Goal: Information Seeking & Learning: Find contact information

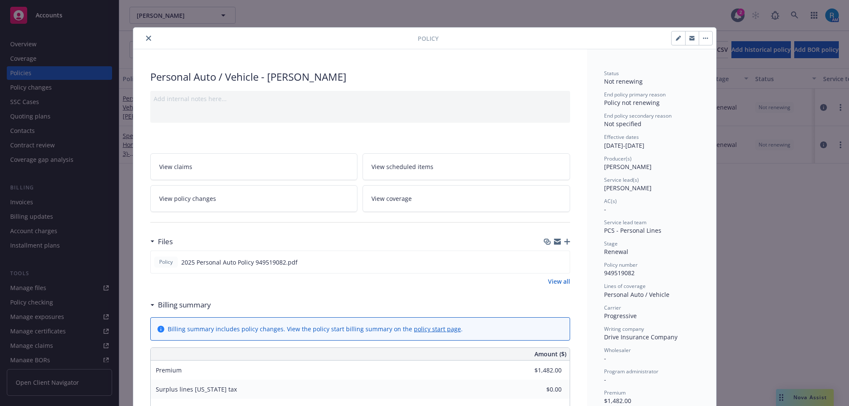
click at [147, 37] on button "close" at bounding box center [149, 38] width 10 height 10
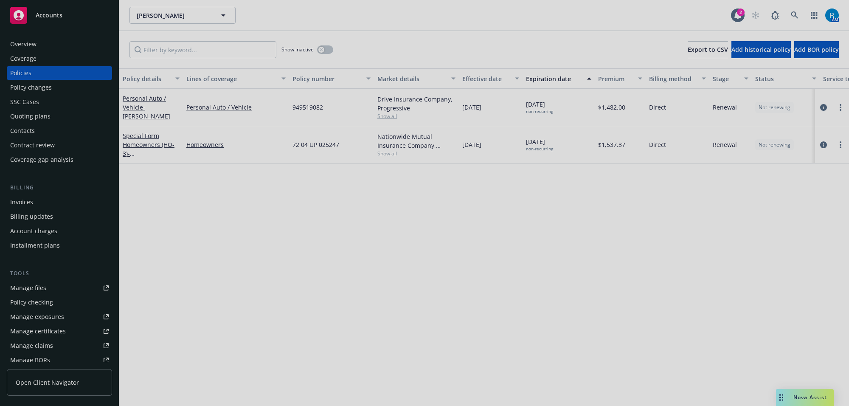
click at [794, 19] on div at bounding box center [424, 203] width 849 height 406
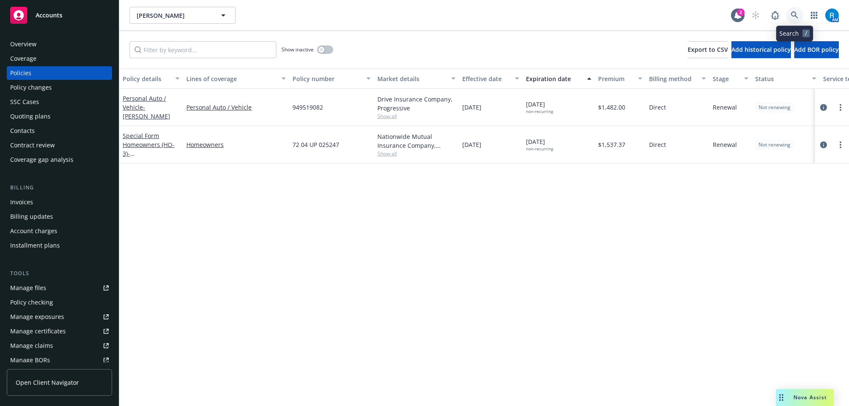
click at [795, 17] on icon at bounding box center [795, 15] width 8 height 8
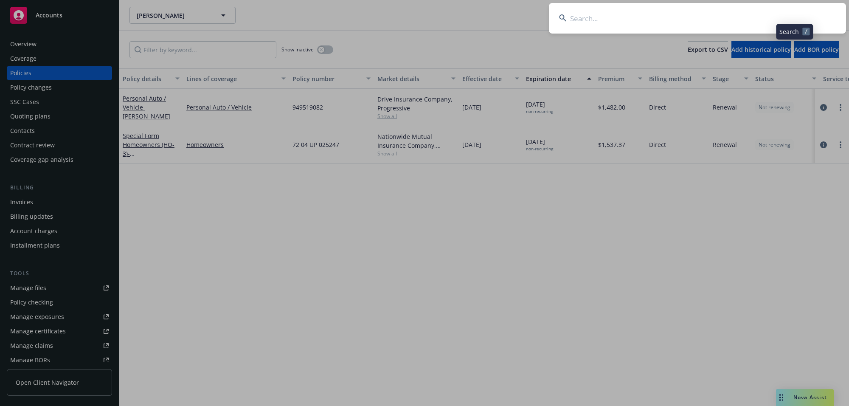
type input "Finley, Anita & Lawrence"
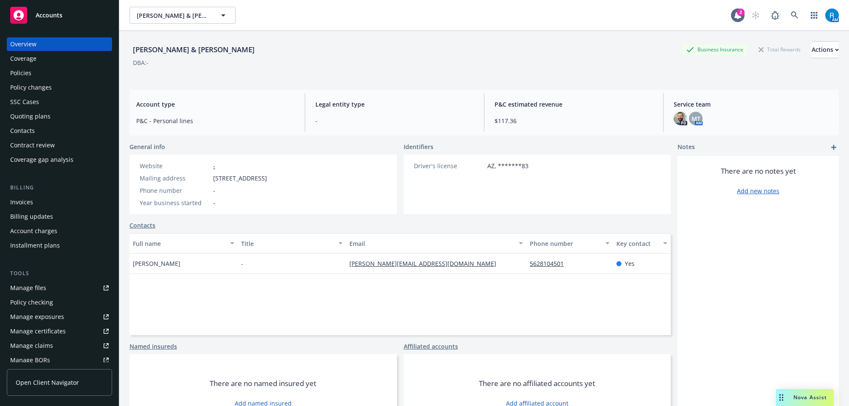
click at [323, 34] on div "Finley, Anita & Lawrence Business Insurance Total Rewards Actions DBA: -" at bounding box center [485, 57] width 710 height 52
click at [791, 18] on icon at bounding box center [795, 15] width 8 height 8
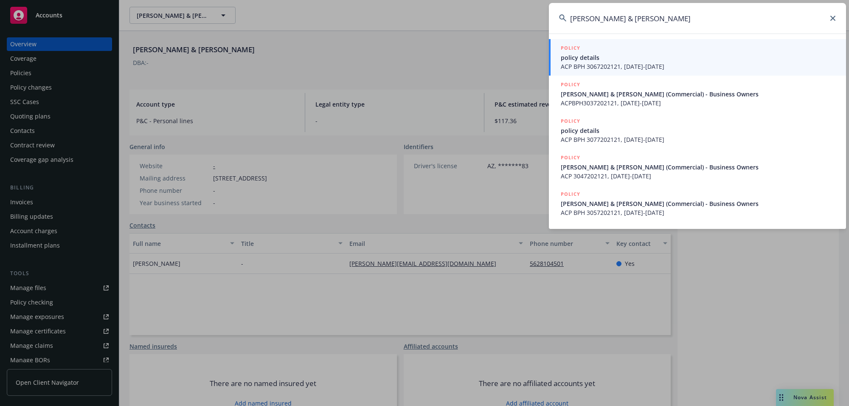
type input "[PERSON_NAME] & [PERSON_NAME]"
drag, startPoint x: 599, startPoint y: 56, endPoint x: 578, endPoint y: 62, distance: 21.8
click at [599, 56] on span "policy details" at bounding box center [698, 57] width 275 height 9
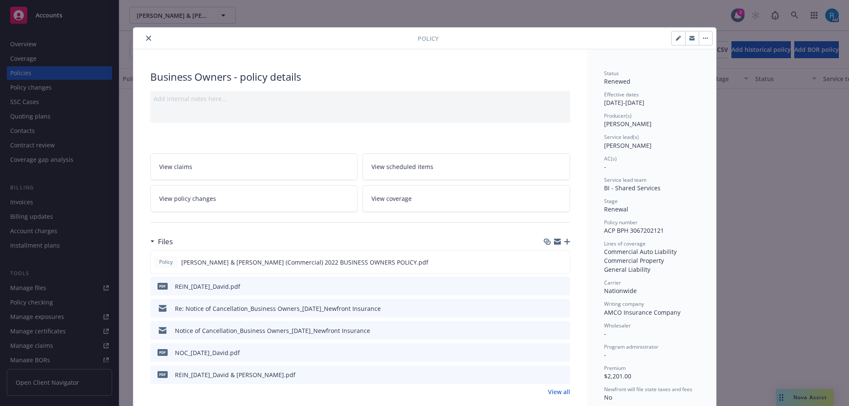
click at [146, 36] on icon "close" at bounding box center [148, 38] width 5 height 5
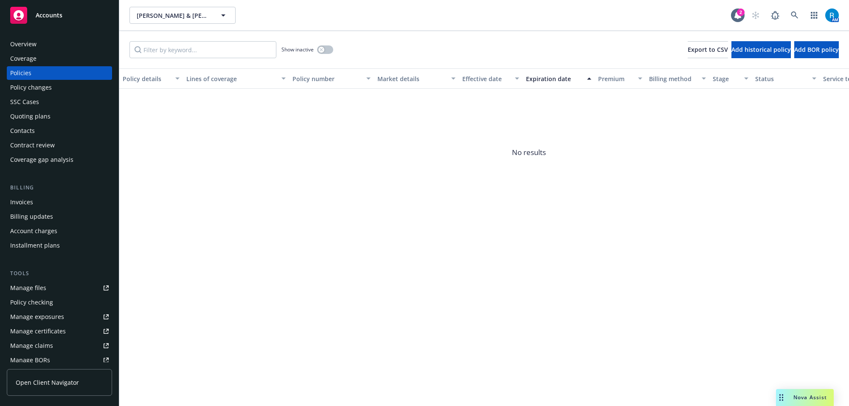
click at [25, 43] on div "Overview" at bounding box center [23, 44] width 26 height 14
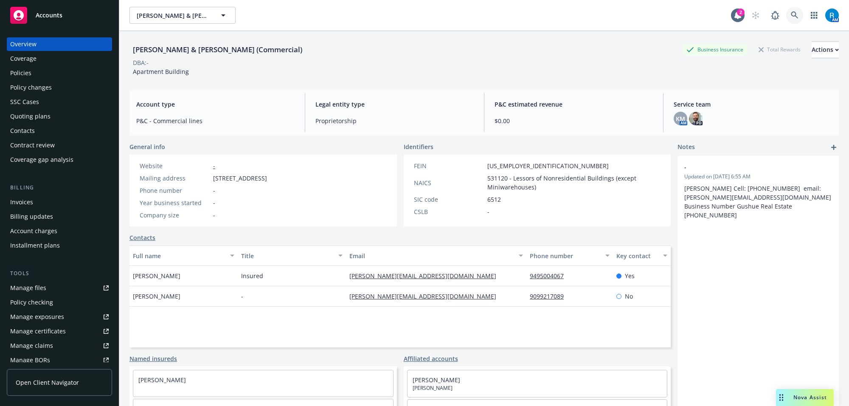
click at [791, 13] on icon at bounding box center [794, 14] width 7 height 7
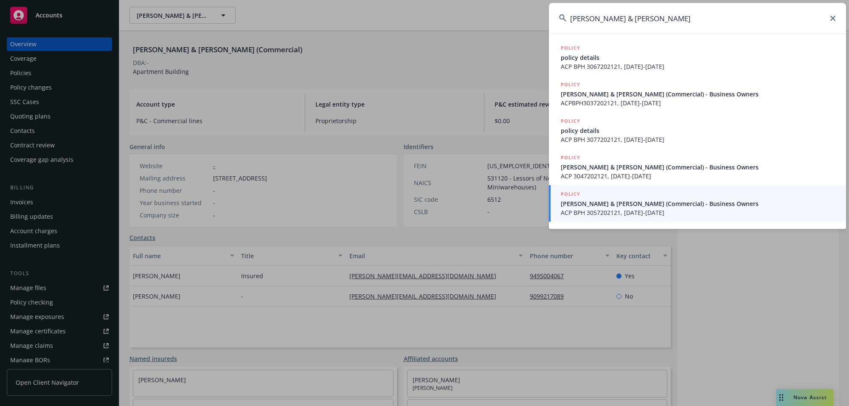
drag, startPoint x: 602, startPoint y: 20, endPoint x: 704, endPoint y: 19, distance: 101.9
click at [699, 19] on input "[PERSON_NAME] & [PERSON_NAME]" at bounding box center [697, 18] width 297 height 31
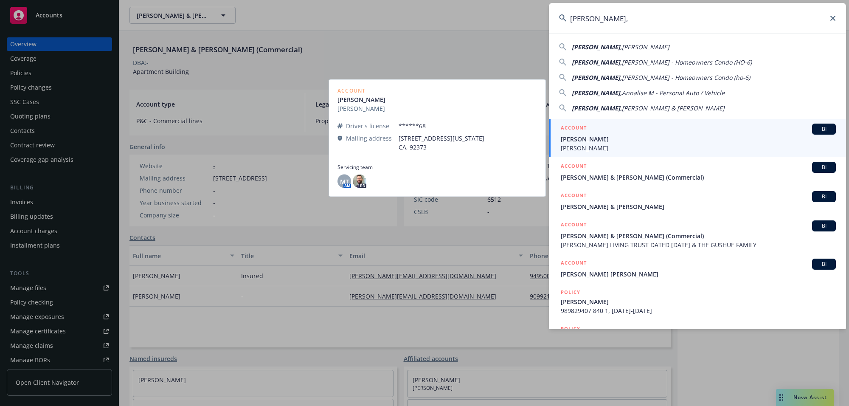
type input "[PERSON_NAME],"
drag, startPoint x: 594, startPoint y: 141, endPoint x: 704, endPoint y: 141, distance: 110.0
click at [595, 141] on span "[PERSON_NAME]" at bounding box center [698, 139] width 275 height 9
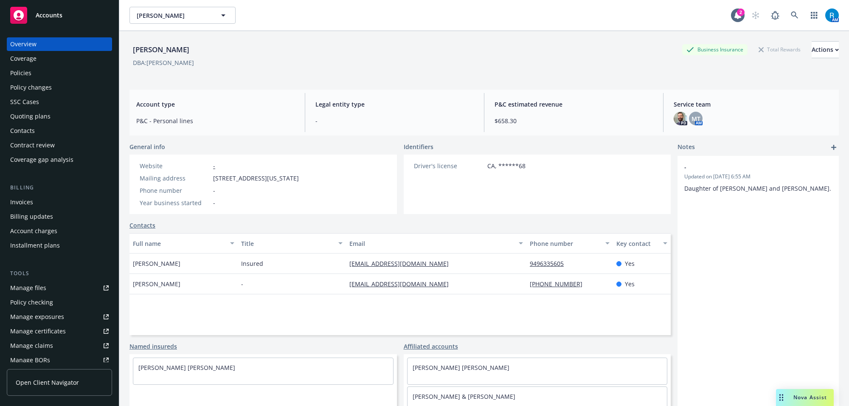
click at [17, 62] on div "Coverage" at bounding box center [23, 59] width 26 height 14
click at [50, 66] on div "Policies" at bounding box center [59, 73] width 99 height 14
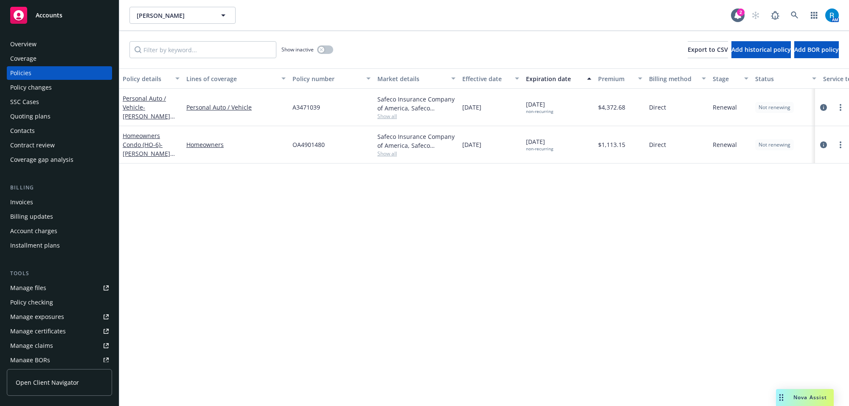
click at [25, 34] on div "Overview Coverage Policies Policy changes SSC Cases Quoting plans Contacts Cont…" at bounding box center [59, 216] width 119 height 379
click at [27, 50] on div "Overview" at bounding box center [23, 44] width 26 height 14
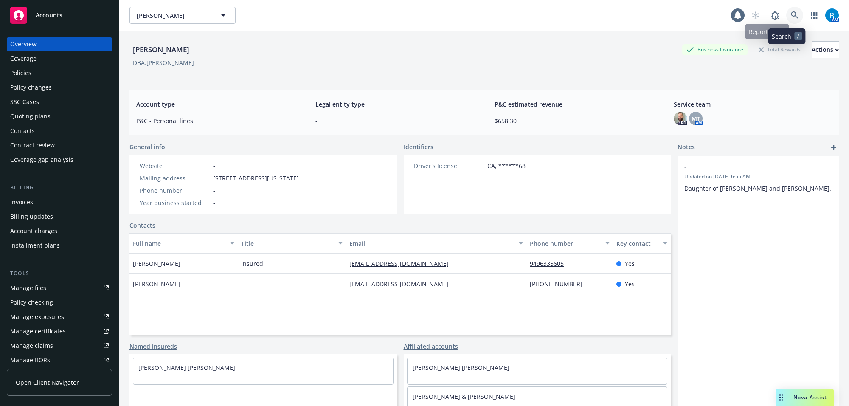
click at [791, 14] on icon at bounding box center [794, 14] width 7 height 7
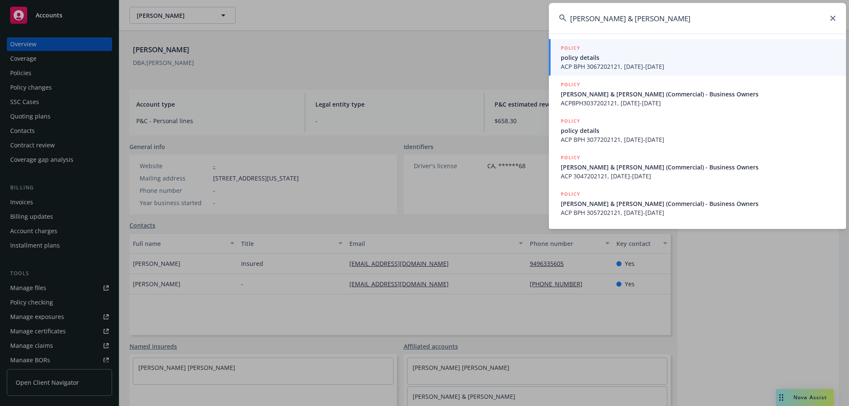
type input "[PERSON_NAME] & [PERSON_NAME]"
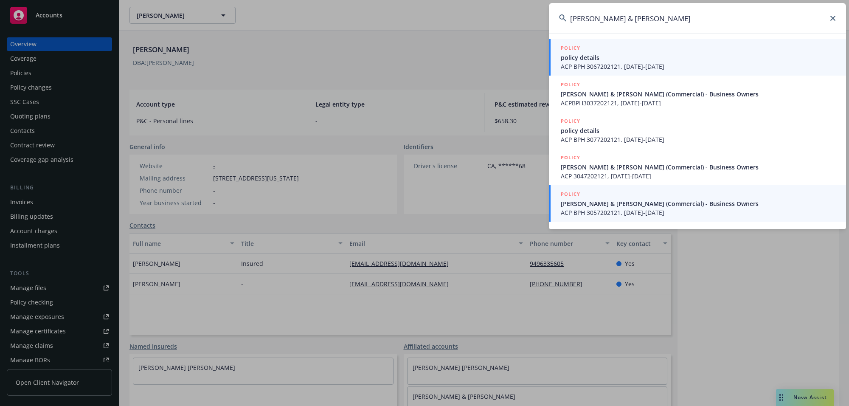
click at [575, 62] on span "ACP BPH 3067202121, [DATE]-[DATE]" at bounding box center [698, 66] width 275 height 9
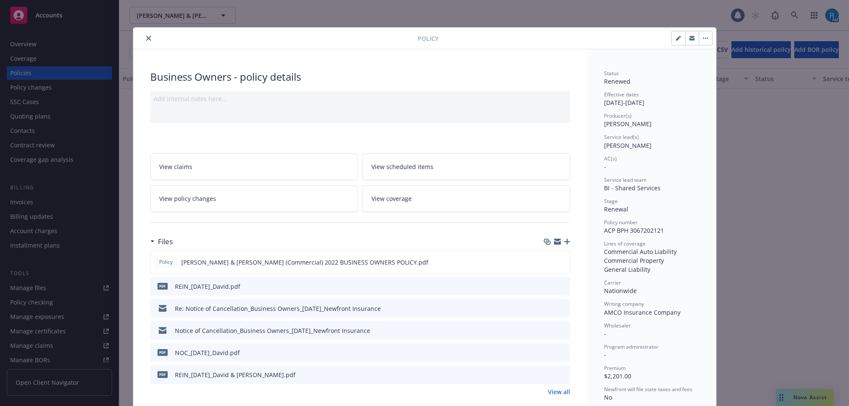
scroll to position [25, 0]
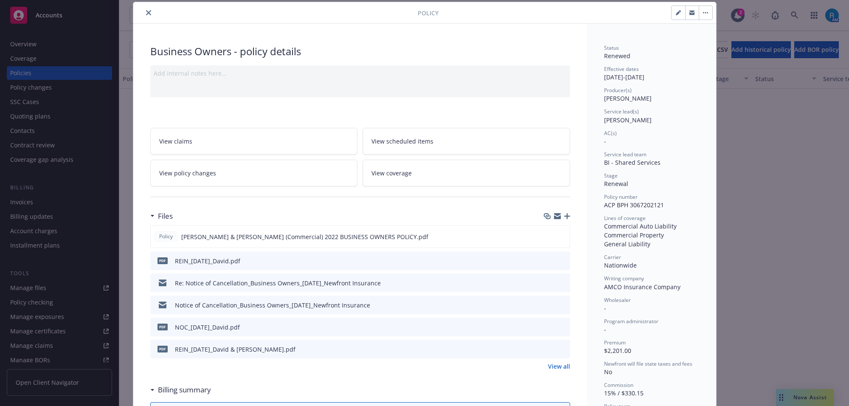
click at [146, 10] on icon "close" at bounding box center [148, 12] width 5 height 5
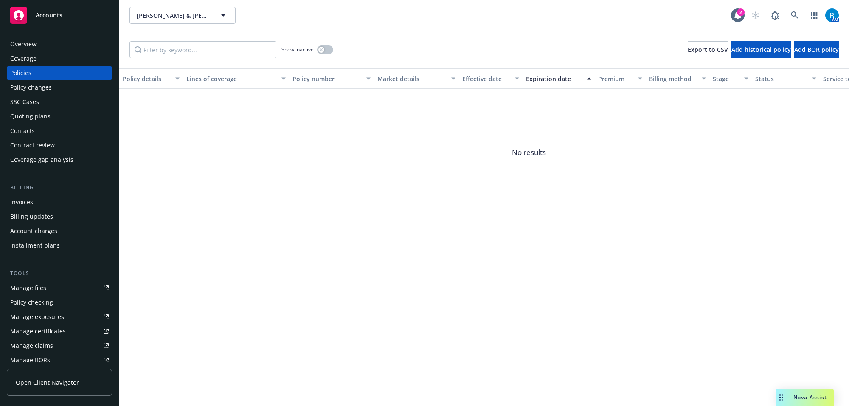
click at [35, 58] on div "Coverage" at bounding box center [23, 59] width 26 height 14
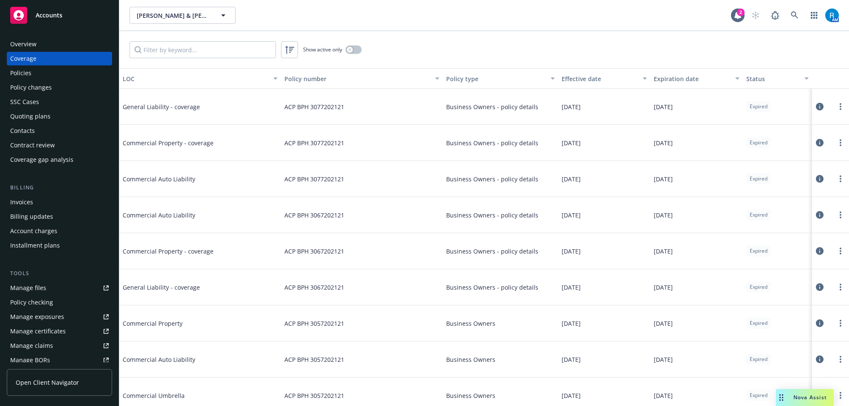
click at [20, 50] on div "Overview Coverage Policies Policy changes SSC Cases Quoting plans Contacts Cont…" at bounding box center [59, 101] width 105 height 129
click at [18, 46] on div "Overview" at bounding box center [23, 44] width 26 height 14
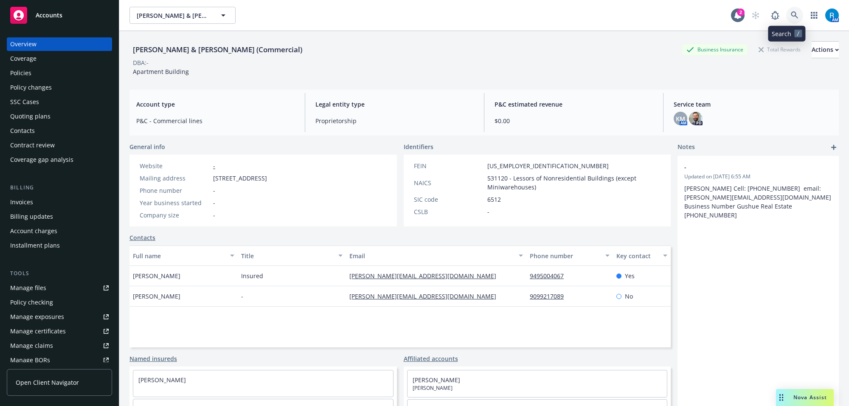
click at [791, 15] on icon at bounding box center [794, 14] width 7 height 7
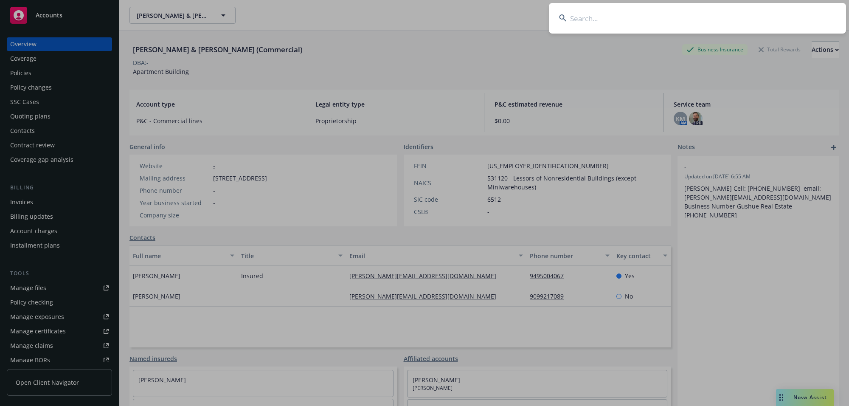
type input "[PERSON_NAME] & Pat"
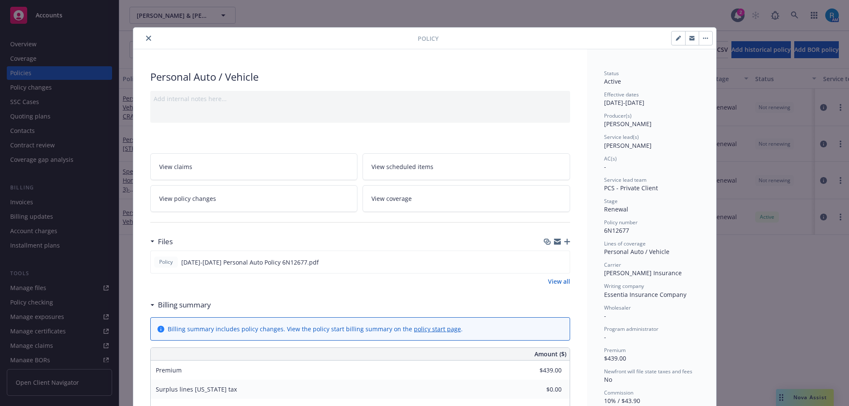
click at [146, 36] on icon "close" at bounding box center [148, 38] width 5 height 5
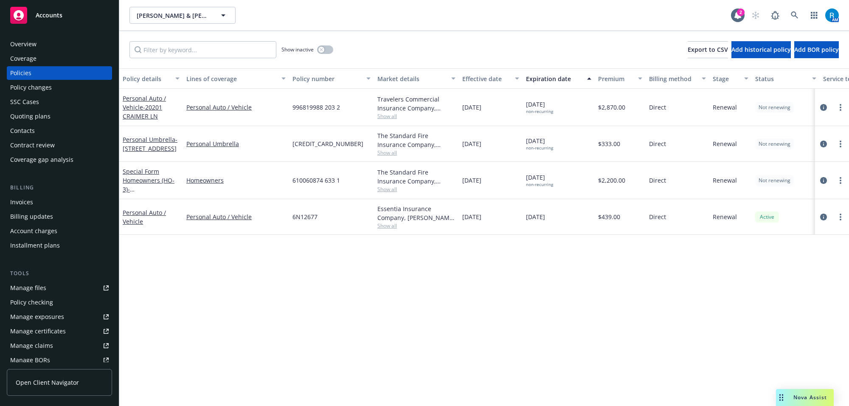
click at [29, 48] on div "Overview" at bounding box center [23, 44] width 26 height 14
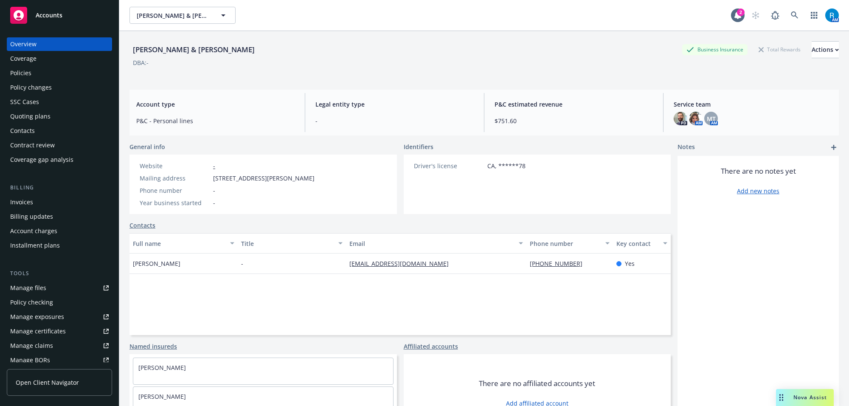
click at [421, 188] on div "Driver's license CA, ******78" at bounding box center [470, 184] width 132 height 59
drag, startPoint x: 485, startPoint y: 160, endPoint x: 709, endPoint y: 68, distance: 242.0
click at [614, 117] on div "[PERSON_NAME] & [PERSON_NAME] Business Insurance Total Rewards Actions DBA: - A…" at bounding box center [485, 229] width 710 height 396
click at [773, 26] on div "[PERSON_NAME] & [PERSON_NAME] [PERSON_NAME] & [PERSON_NAME] 2 AM" at bounding box center [484, 15] width 730 height 31
click at [791, 15] on icon at bounding box center [794, 14] width 7 height 7
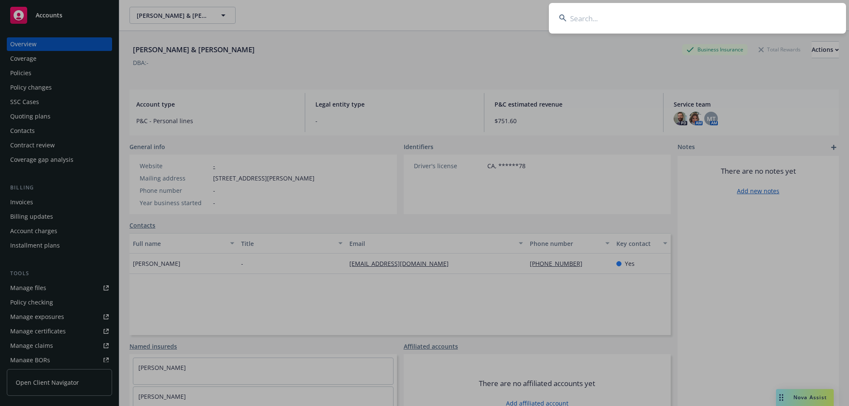
type input "[PERSON_NAME]"
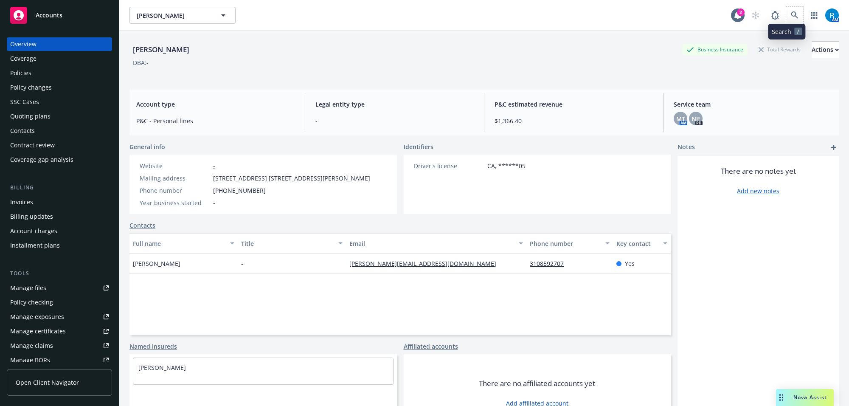
click at [786, 23] on span at bounding box center [794, 15] width 17 height 17
click at [786, 6] on div "[PERSON_NAME] [PERSON_NAME] 2 AM" at bounding box center [484, 15] width 730 height 31
click at [791, 11] on icon at bounding box center [795, 15] width 8 height 8
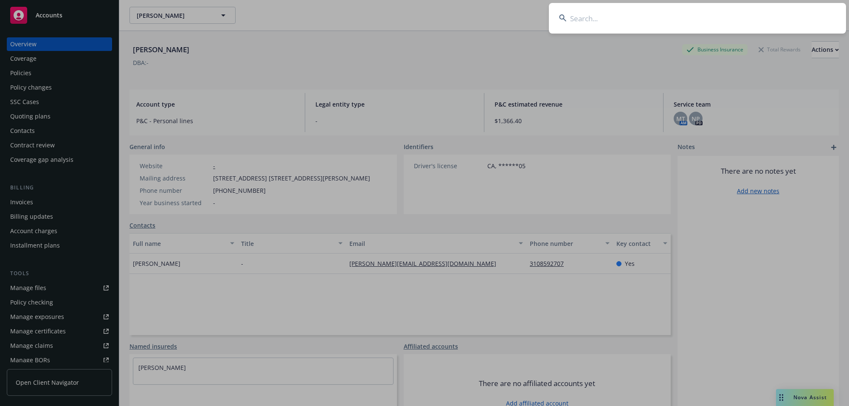
type input "[PERSON_NAME], [PERSON_NAME] & [PERSON_NAME]"
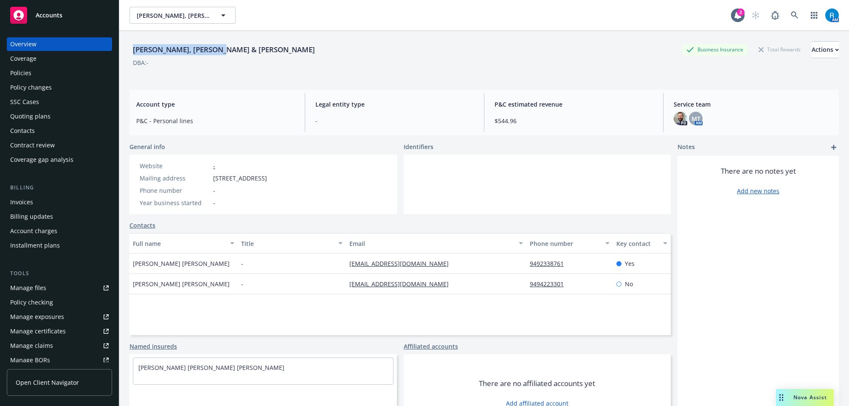
drag, startPoint x: 161, startPoint y: 46, endPoint x: 216, endPoint y: 42, distance: 54.5
click at [216, 42] on div "[PERSON_NAME], [PERSON_NAME] & [PERSON_NAME] Business Insurance Total Rewards A…" at bounding box center [485, 49] width 710 height 17
copy div "[PERSON_NAME], [PERSON_NAME] & [PERSON_NAME]"
drag, startPoint x: 239, startPoint y: 198, endPoint x: 218, endPoint y: 187, distance: 23.6
click at [238, 198] on div "Year business started -" at bounding box center [203, 202] width 134 height 9
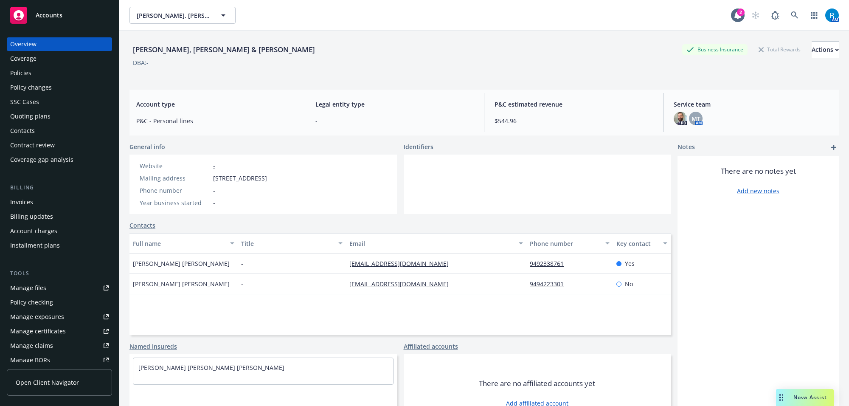
drag, startPoint x: 215, startPoint y: 179, endPoint x: 326, endPoint y: 175, distance: 111.3
click at [271, 175] on div "Mailing address [STREET_ADDRESS]" at bounding box center [203, 178] width 134 height 9
copy div "[STREET_ADDRESS]"
click at [26, 71] on div "Policies" at bounding box center [20, 73] width 21 height 14
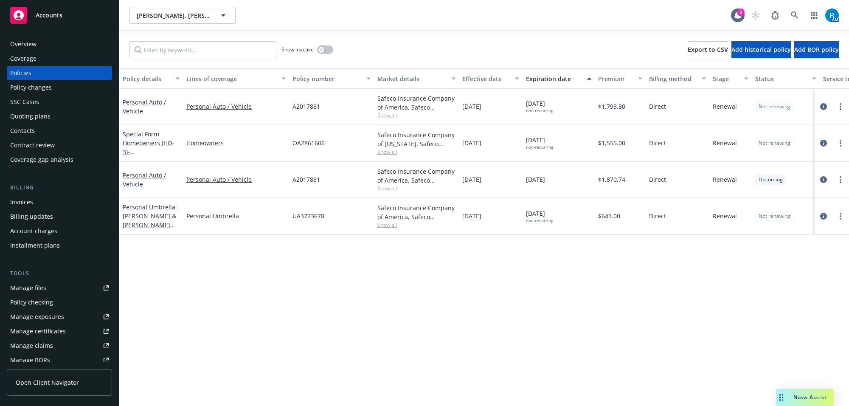
click at [307, 108] on span "A2017881" at bounding box center [307, 106] width 28 height 9
copy span "A2017881"
click at [28, 42] on div "Overview" at bounding box center [23, 44] width 26 height 14
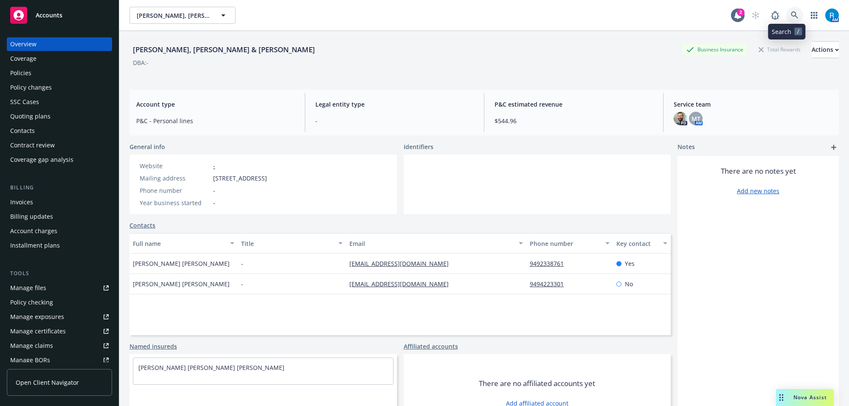
click at [791, 17] on icon at bounding box center [795, 15] width 8 height 8
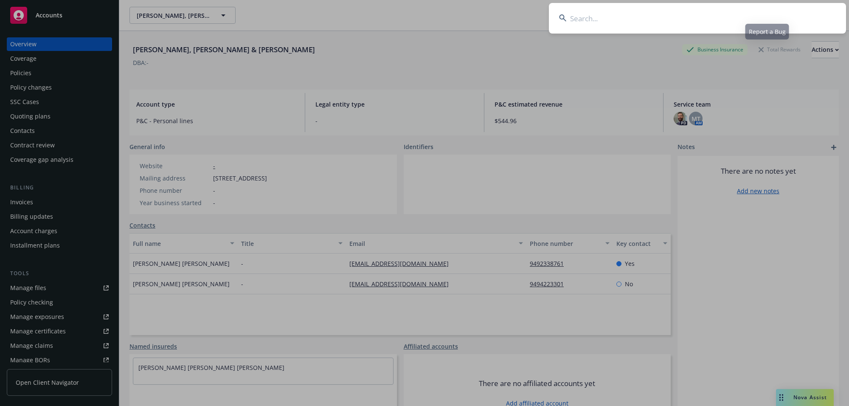
type input "[PERSON_NAME] & [PERSON_NAME]"
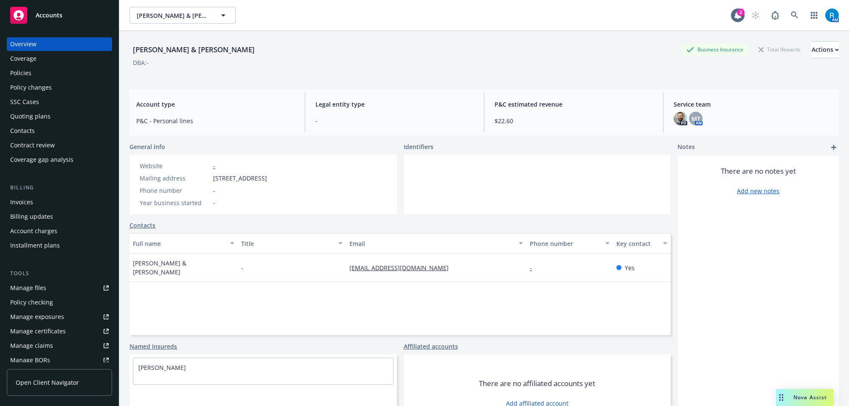
click at [54, 76] on div "Policies" at bounding box center [59, 73] width 99 height 14
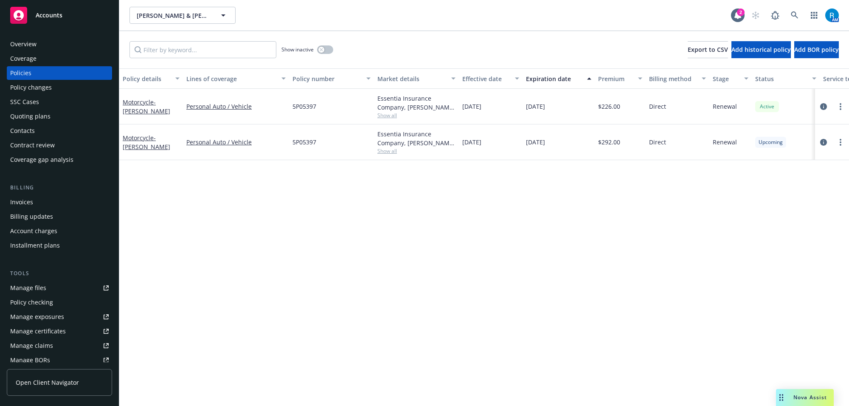
click at [34, 47] on div "Overview" at bounding box center [23, 44] width 26 height 14
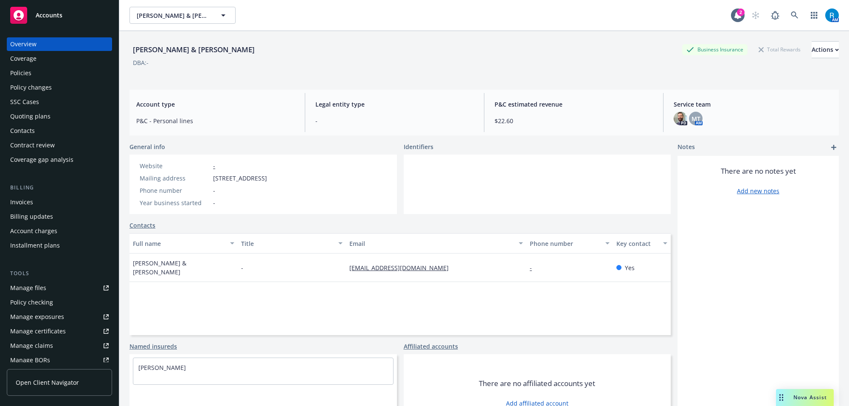
drag, startPoint x: 211, startPoint y: 179, endPoint x: 319, endPoint y: 179, distance: 107.4
click at [271, 179] on div "Mailing address [STREET_ADDRESS]" at bounding box center [203, 178] width 134 height 9
copy span "[STREET_ADDRESS]"
click at [51, 81] on div "Policy changes" at bounding box center [59, 88] width 99 height 14
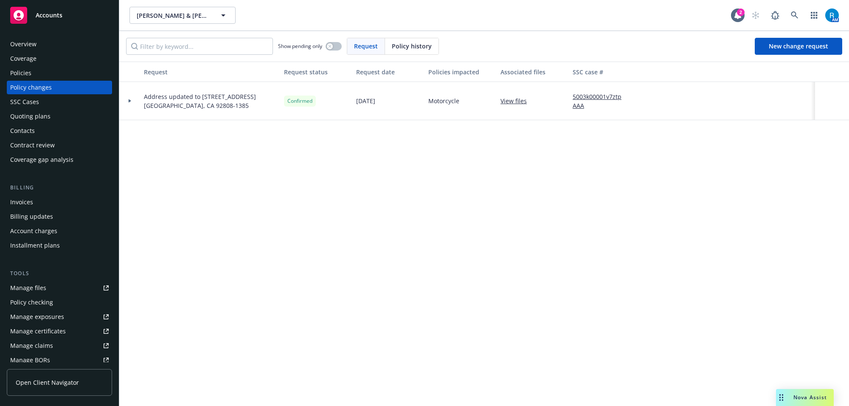
click at [42, 60] on div "Coverage" at bounding box center [59, 59] width 99 height 14
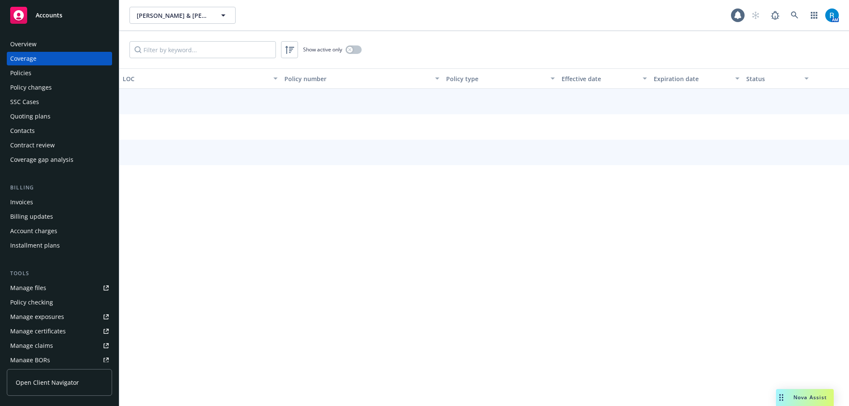
click at [43, 70] on div "Policies" at bounding box center [59, 73] width 99 height 14
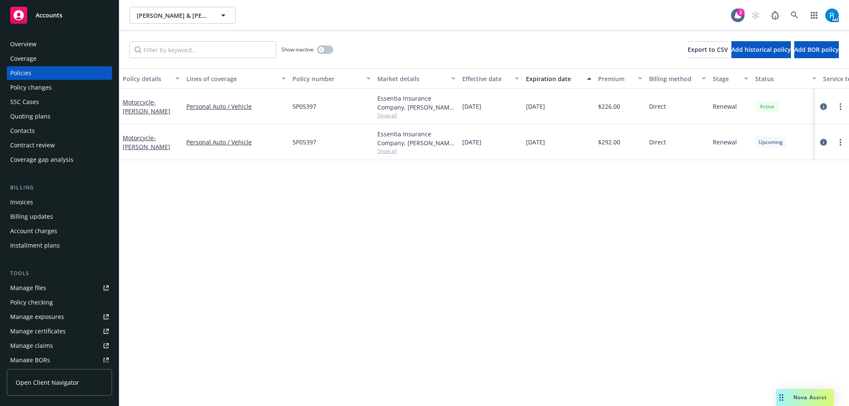
click at [60, 38] on div "Overview" at bounding box center [59, 44] width 99 height 14
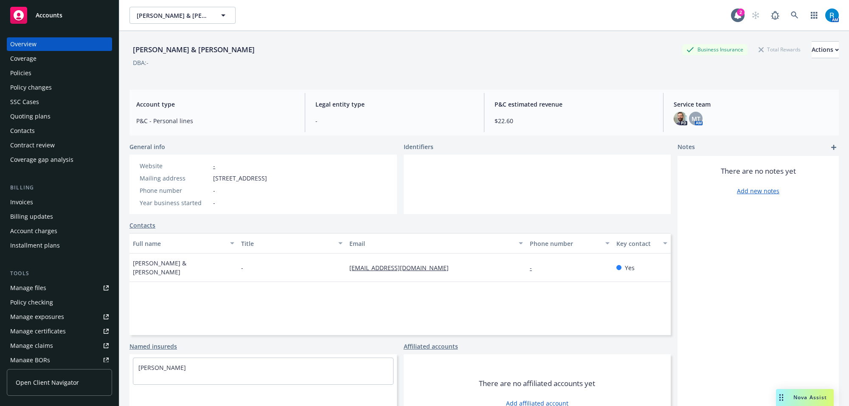
click at [18, 70] on div "Policies" at bounding box center [20, 73] width 21 height 14
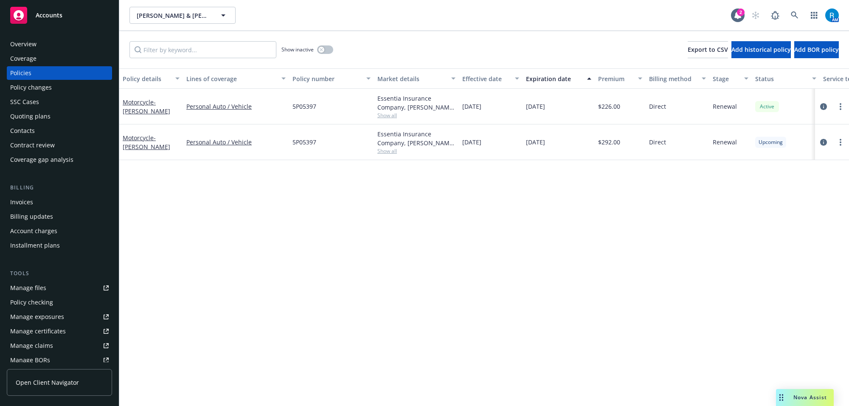
click at [302, 141] on span "5P05397" at bounding box center [305, 142] width 24 height 9
copy span "5P05397"
click at [20, 45] on div "Overview" at bounding box center [23, 44] width 26 height 14
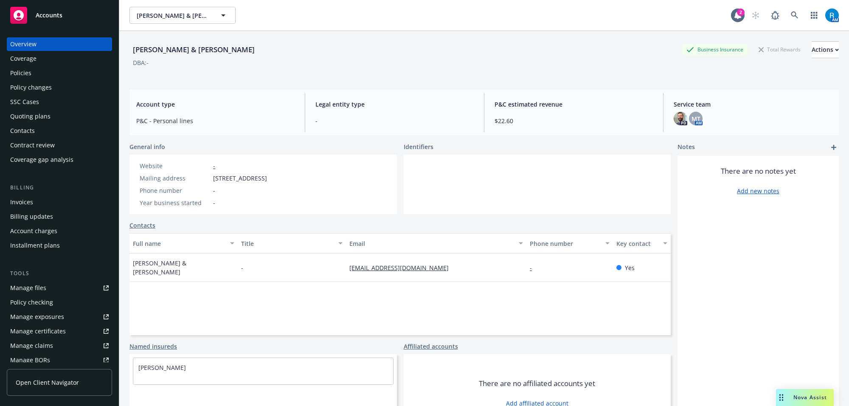
click at [166, 74] on div "[PERSON_NAME] & [PERSON_NAME] Business Insurance Total Rewards Actions DBA: -" at bounding box center [485, 58] width 710 height 35
click at [791, 13] on icon at bounding box center [795, 15] width 8 height 8
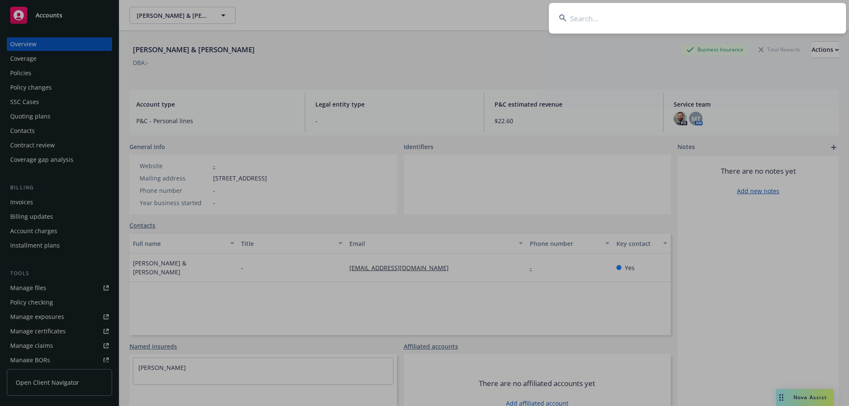
type input "[PERSON_NAME] and [PERSON_NAME]"
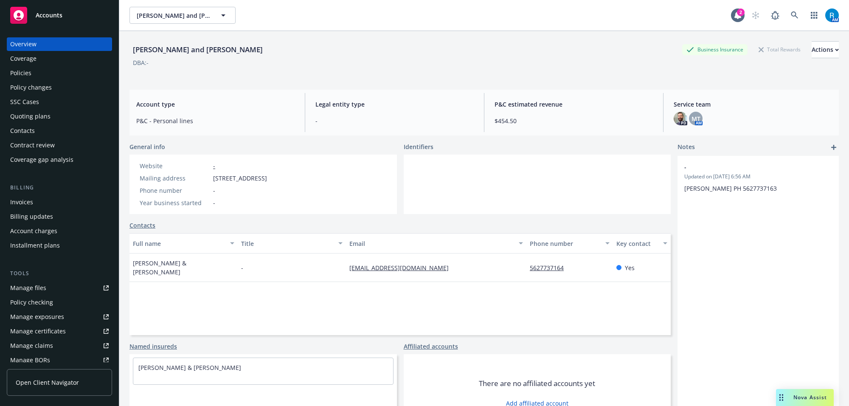
click at [136, 73] on div "[PERSON_NAME] and [PERSON_NAME] Business Insurance Total Rewards Actions DBA: -" at bounding box center [485, 58] width 710 height 35
drag, startPoint x: 214, startPoint y: 178, endPoint x: 340, endPoint y: 181, distance: 125.7
click at [271, 181] on div "Mailing address [STREET_ADDRESS]" at bounding box center [203, 178] width 134 height 9
copy span "[STREET_ADDRESS]"
drag, startPoint x: 54, startPoint y: 79, endPoint x: 48, endPoint y: 76, distance: 6.1
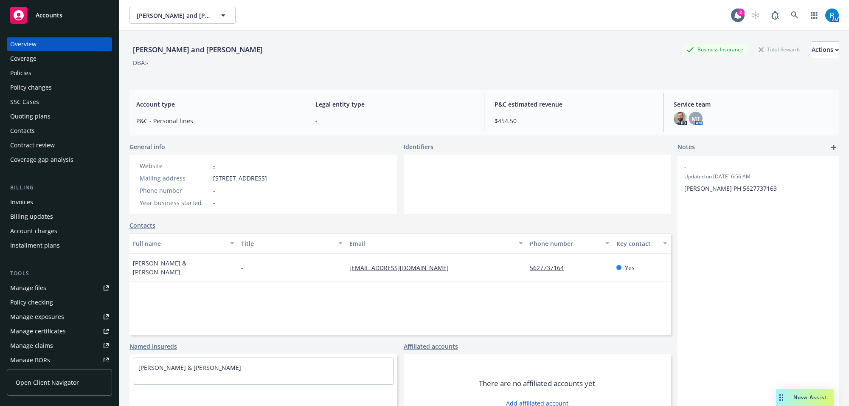
click at [53, 78] on div "Policies" at bounding box center [59, 73] width 99 height 14
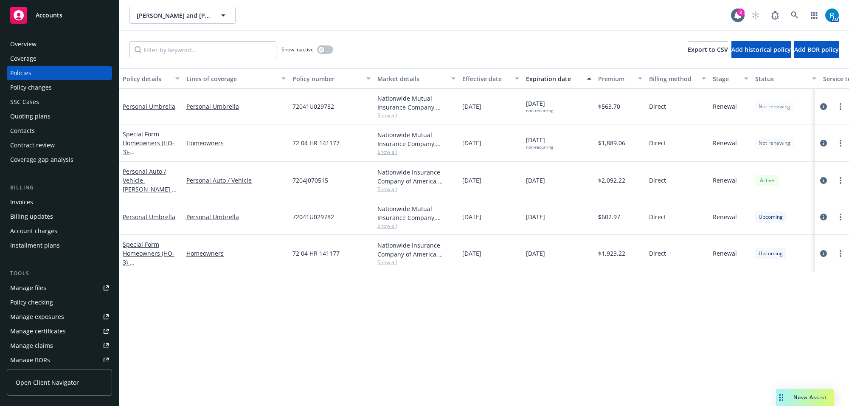
click at [308, 253] on span "72 04 HR 141177" at bounding box center [316, 253] width 47 height 9
click at [307, 253] on span "72 04 HR 141177" at bounding box center [316, 253] width 47 height 9
copy span "72 04 HR 141177"
click at [34, 48] on div "Overview" at bounding box center [23, 44] width 26 height 14
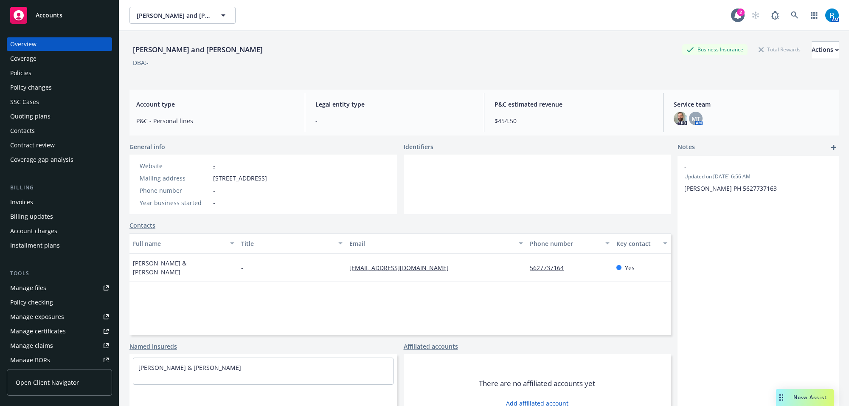
click at [32, 44] on div "Overview" at bounding box center [23, 44] width 26 height 14
click at [791, 13] on icon at bounding box center [794, 14] width 7 height 7
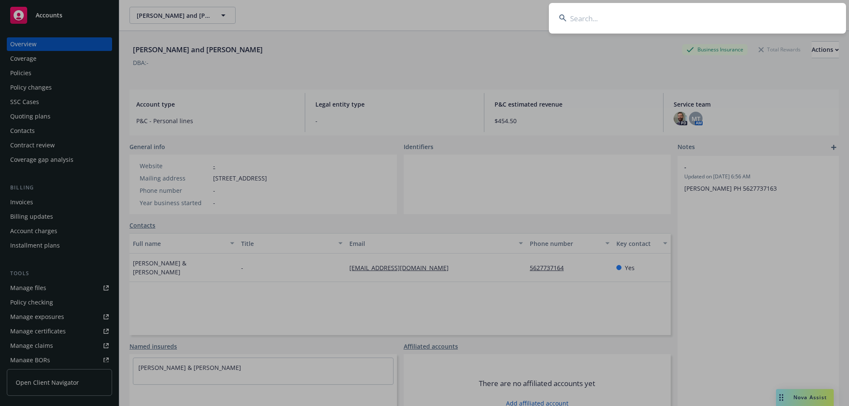
type input "[PERSON_NAME]"
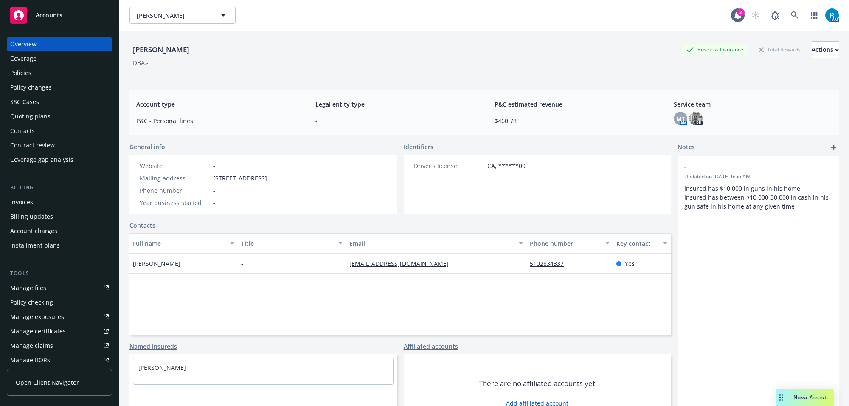
drag, startPoint x: 211, startPoint y: 179, endPoint x: 321, endPoint y: 182, distance: 109.2
click at [271, 182] on div "Mailing address [STREET_ADDRESS]" at bounding box center [203, 178] width 134 height 9
copy span "[STREET_ADDRESS]"
click at [33, 74] on div "Policies" at bounding box center [59, 73] width 99 height 14
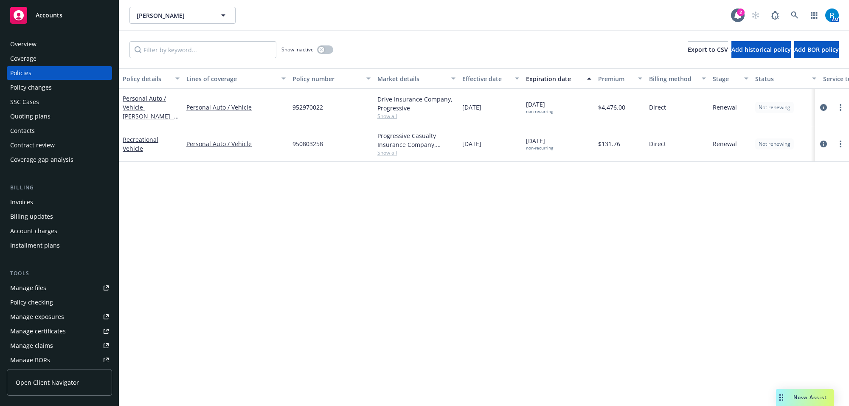
click at [306, 109] on span "952970022" at bounding box center [308, 107] width 31 height 9
copy span "952970022"
click at [22, 45] on div "Overview" at bounding box center [23, 44] width 26 height 14
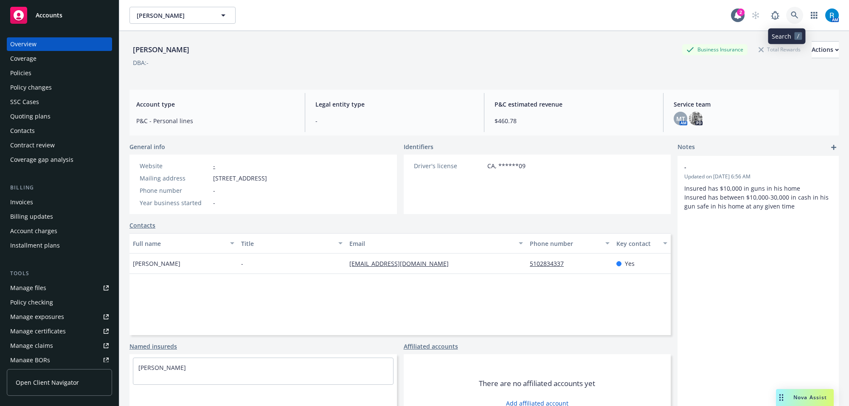
click at [791, 15] on icon at bounding box center [795, 15] width 8 height 8
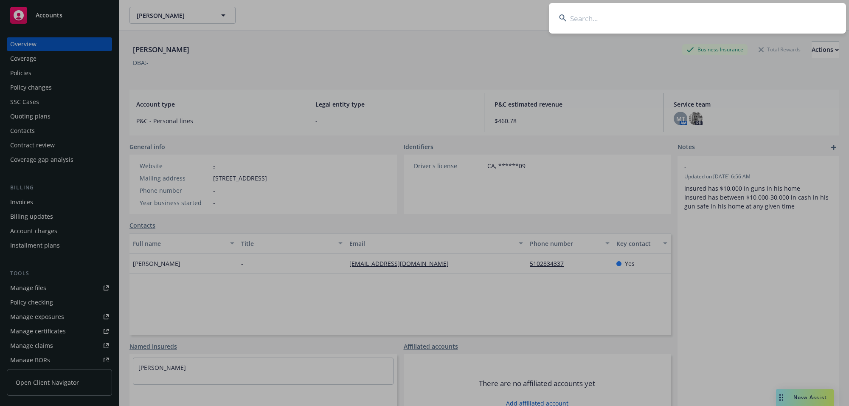
type input "[PERSON_NAME]"
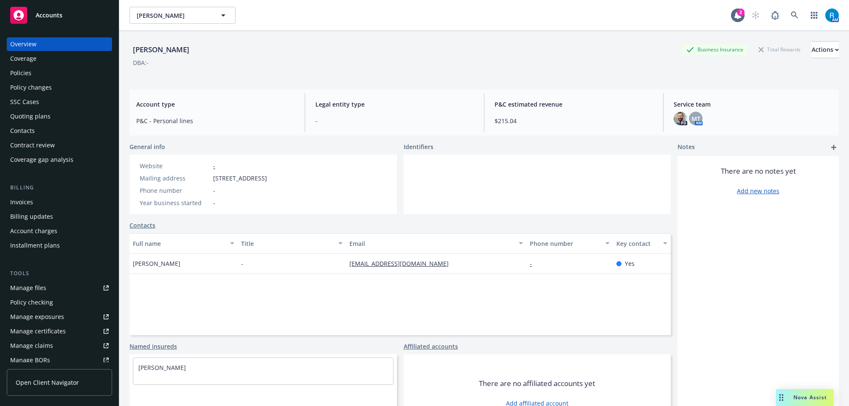
click at [139, 79] on div "[PERSON_NAME] Business Insurance Total Rewards Actions DBA: -" at bounding box center [485, 57] width 710 height 52
drag, startPoint x: 211, startPoint y: 179, endPoint x: 375, endPoint y: 182, distance: 163.5
click at [271, 182] on div "Mailing address [STREET_ADDRESS]" at bounding box center [203, 178] width 134 height 9
copy span "[STREET_ADDRESS]"
click at [47, 71] on div "Policies" at bounding box center [59, 73] width 99 height 14
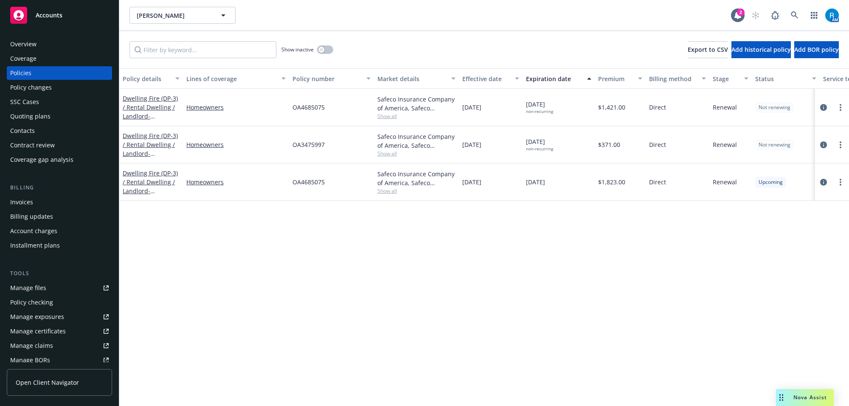
click at [310, 184] on span "OA4685075" at bounding box center [309, 182] width 32 height 9
click at [17, 49] on div "Overview" at bounding box center [23, 44] width 26 height 14
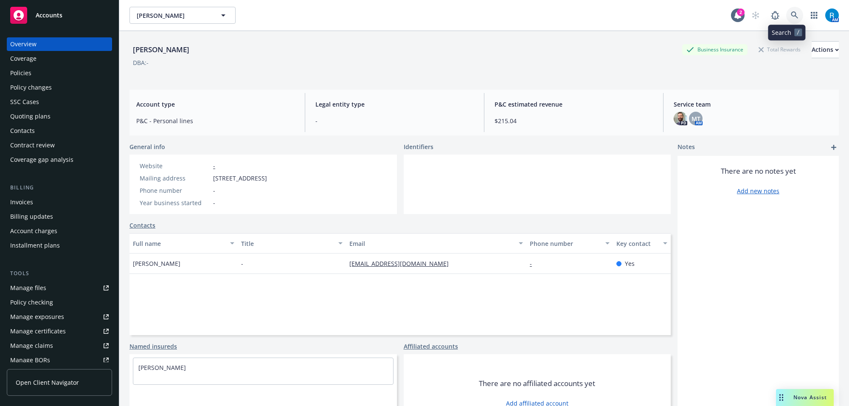
click at [791, 16] on icon at bounding box center [794, 14] width 7 height 7
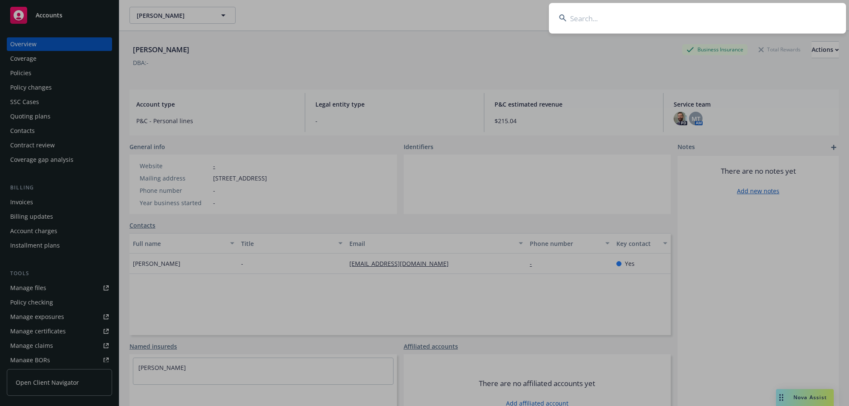
type input "[PERSON_NAME]"
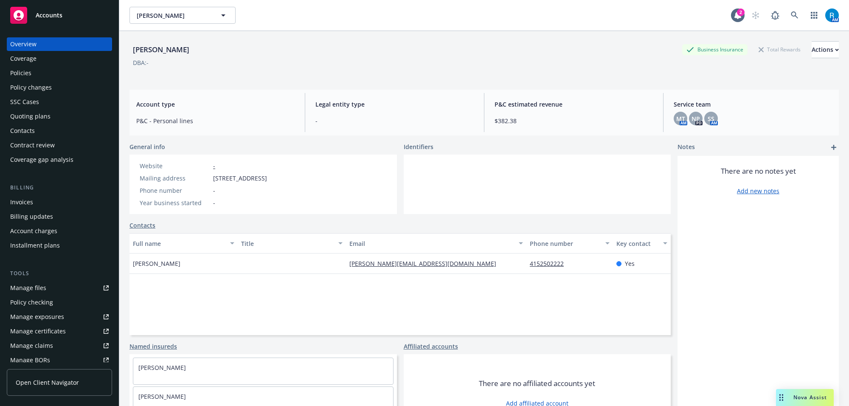
drag, startPoint x: 145, startPoint y: 74, endPoint x: 167, endPoint y: 106, distance: 38.8
click at [145, 74] on div "[PERSON_NAME] Business Insurance Total Rewards Actions DBA: -" at bounding box center [485, 58] width 710 height 35
drag, startPoint x: 218, startPoint y: 179, endPoint x: 359, endPoint y: 194, distance: 142.3
click at [338, 179] on div "Website - Mailing address [STREET_ADDRESS] Phone number - Year business started…" at bounding box center [264, 184] width 268 height 59
click at [43, 71] on div "Policies" at bounding box center [59, 73] width 99 height 14
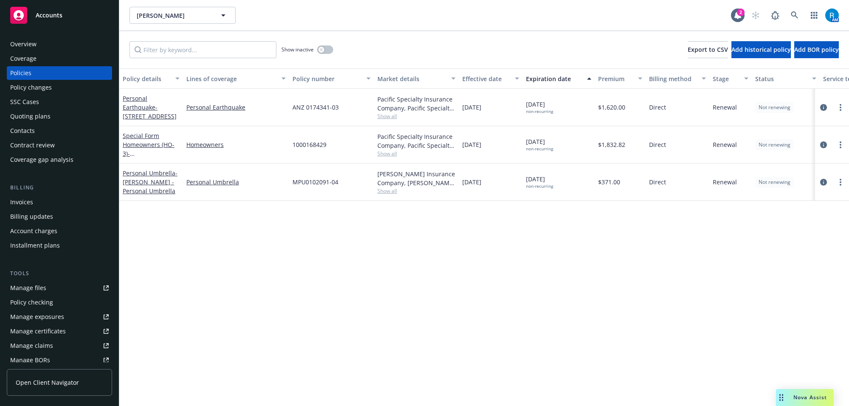
click at [309, 107] on span "ANZ 0174341-03" at bounding box center [316, 107] width 46 height 9
click at [48, 47] on div "Overview" at bounding box center [59, 44] width 99 height 14
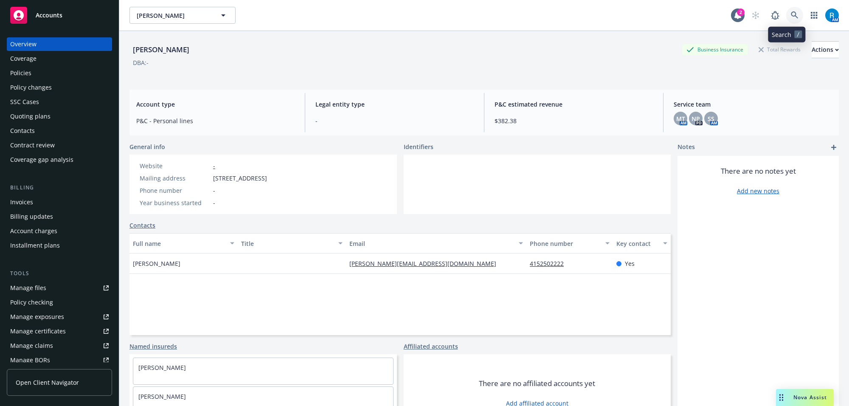
click at [786, 14] on link at bounding box center [794, 15] width 17 height 17
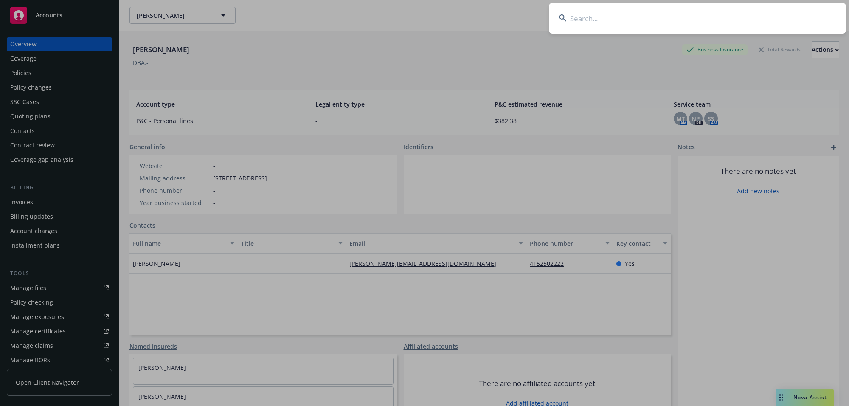
type input "[PERSON_NAME] & [PERSON_NAME]"
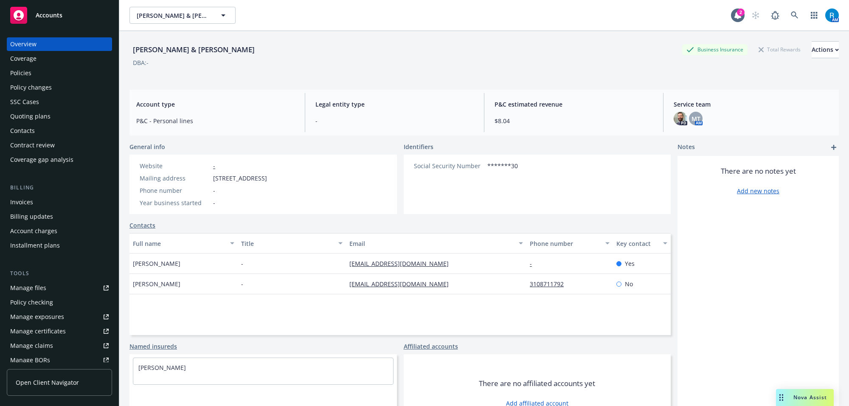
drag, startPoint x: 198, startPoint y: 127, endPoint x: 202, endPoint y: 158, distance: 30.8
click at [198, 127] on div "Account type P&C - Personal lines" at bounding box center [216, 112] width 172 height 39
drag, startPoint x: 211, startPoint y: 179, endPoint x: 341, endPoint y: 180, distance: 130.4
click at [271, 180] on div "Mailing address [STREET_ADDRESS]" at bounding box center [203, 178] width 134 height 9
click at [41, 74] on div "Policies" at bounding box center [59, 73] width 99 height 14
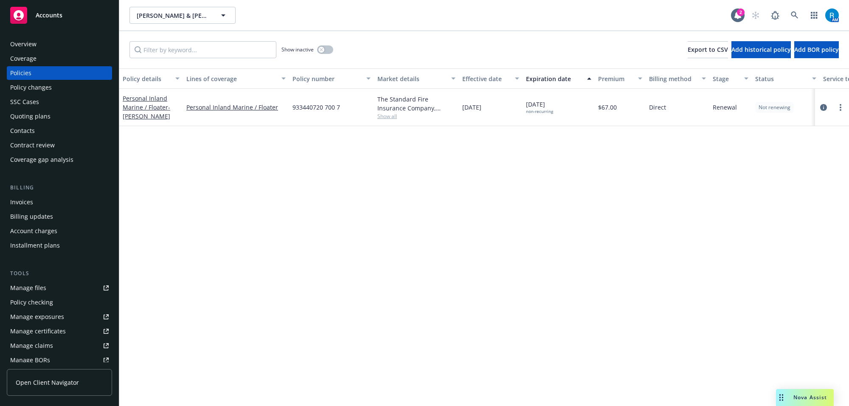
click at [315, 107] on span "933440720 700 7" at bounding box center [317, 107] width 48 height 9
click at [53, 48] on div "Overview" at bounding box center [59, 44] width 99 height 14
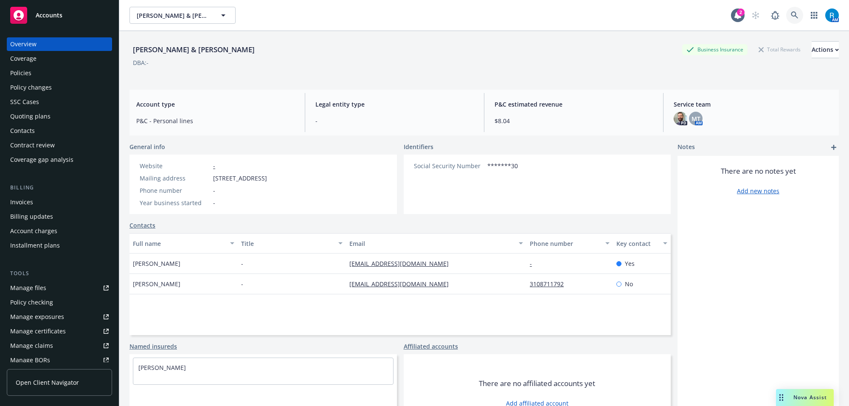
click at [793, 16] on link at bounding box center [794, 15] width 17 height 17
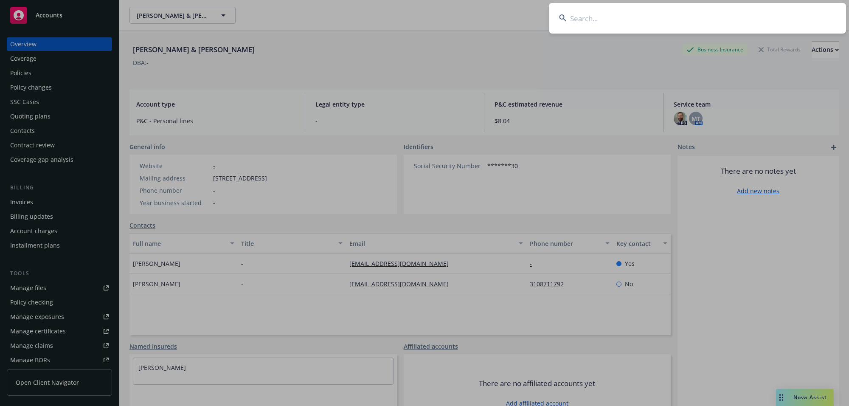
type input "[PERSON_NAME] & [PERSON_NAME]"
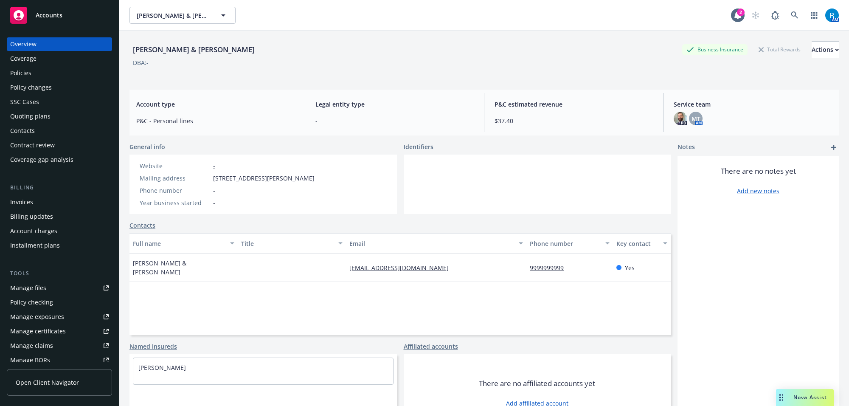
click at [313, 71] on div "[PERSON_NAME] & [PERSON_NAME] Business Insurance Total Rewards Actions DBA: -" at bounding box center [485, 58] width 710 height 35
drag, startPoint x: 210, startPoint y: 179, endPoint x: 386, endPoint y: 184, distance: 175.5
click at [325, 175] on div "Website - Mailing address [STREET_ADDRESS][PERSON_NAME] Phone number - Year bus…" at bounding box center [227, 184] width 195 height 59
click at [56, 73] on div "Policies" at bounding box center [59, 73] width 99 height 14
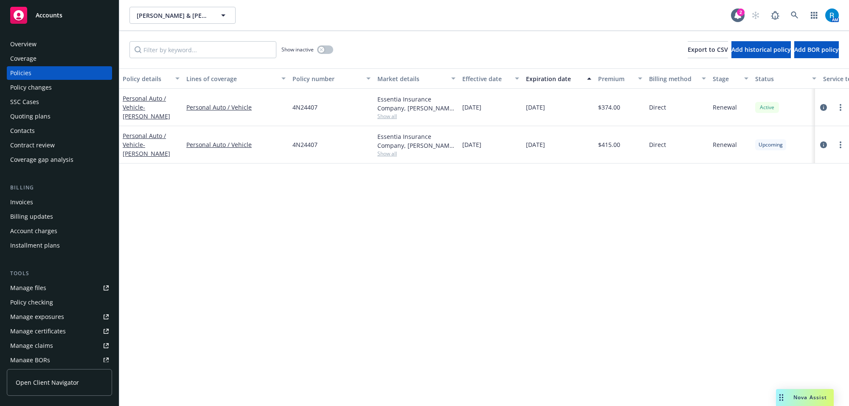
click at [296, 109] on span "4N24407" at bounding box center [305, 107] width 25 height 9
click at [34, 45] on div "Overview" at bounding box center [23, 44] width 26 height 14
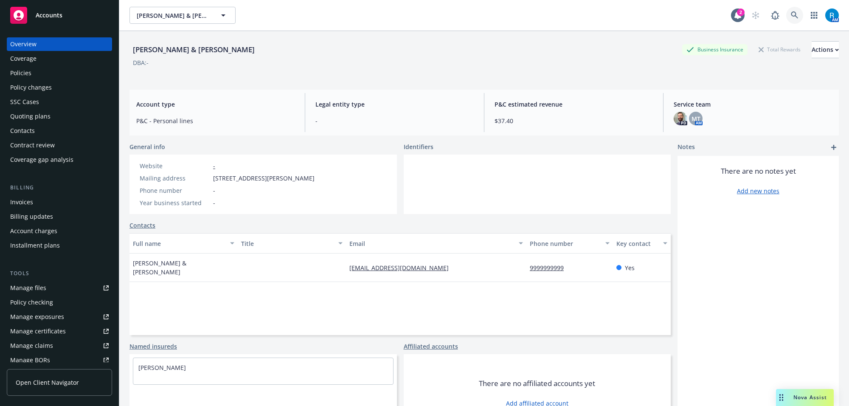
click at [791, 17] on icon at bounding box center [795, 15] width 8 height 8
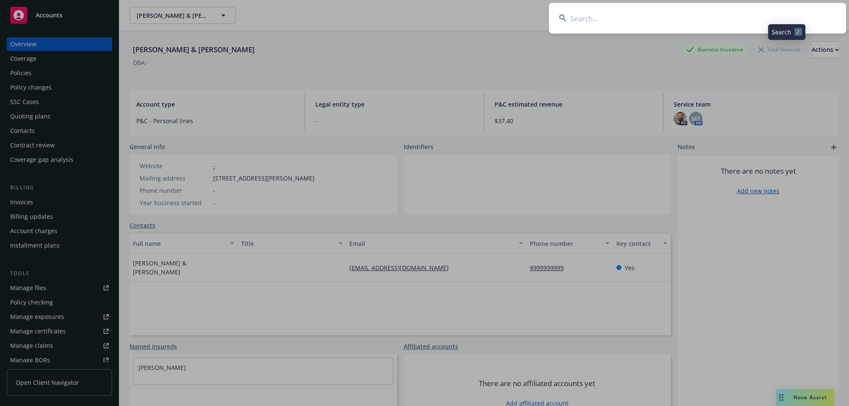
type input "[PERSON_NAME] & [PERSON_NAME]"
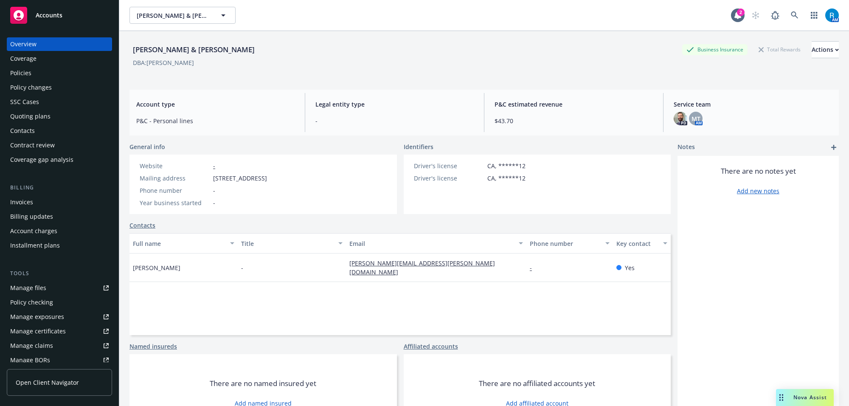
drag, startPoint x: 234, startPoint y: 73, endPoint x: 240, endPoint y: 72, distance: 6.4
click at [234, 73] on div "[PERSON_NAME] & [PERSON_NAME] Business Insurance Total Rewards Actions DBA: [PE…" at bounding box center [485, 58] width 710 height 35
drag, startPoint x: 200, startPoint y: 172, endPoint x: 204, endPoint y: 173, distance: 4.4
click at [200, 172] on div "Website - Mailing address [STREET_ADDRESS] Phone number - Year business started…" at bounding box center [203, 184] width 134 height 46
drag, startPoint x: 211, startPoint y: 179, endPoint x: 322, endPoint y: 182, distance: 110.5
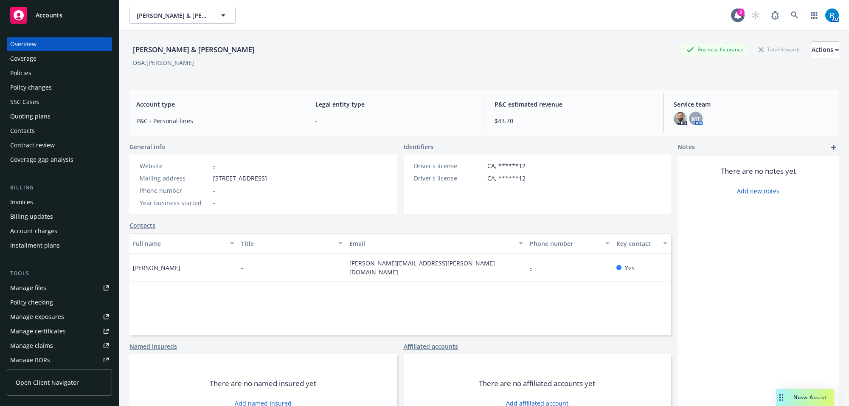
click at [271, 182] on div "Mailing address [STREET_ADDRESS]" at bounding box center [203, 178] width 134 height 9
click at [54, 73] on div "Policies" at bounding box center [59, 73] width 99 height 14
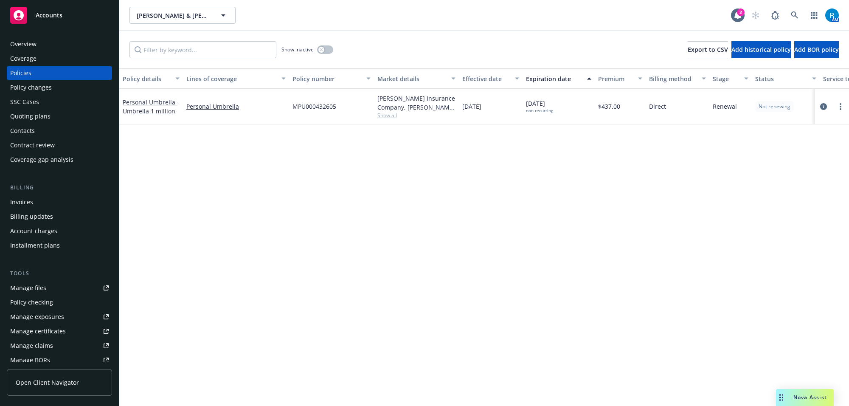
click at [309, 108] on span "MPU000432605" at bounding box center [315, 106] width 44 height 9
click at [310, 108] on span "MPU000432605" at bounding box center [315, 106] width 44 height 9
click at [37, 49] on div "Overview" at bounding box center [59, 44] width 99 height 14
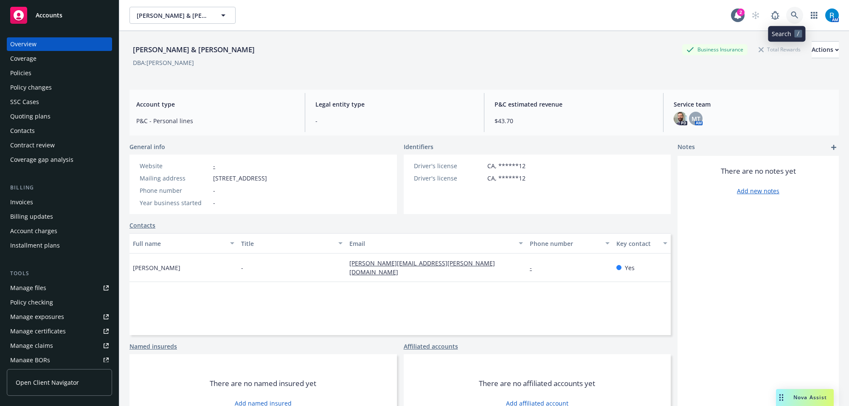
click at [790, 11] on link at bounding box center [794, 15] width 17 height 17
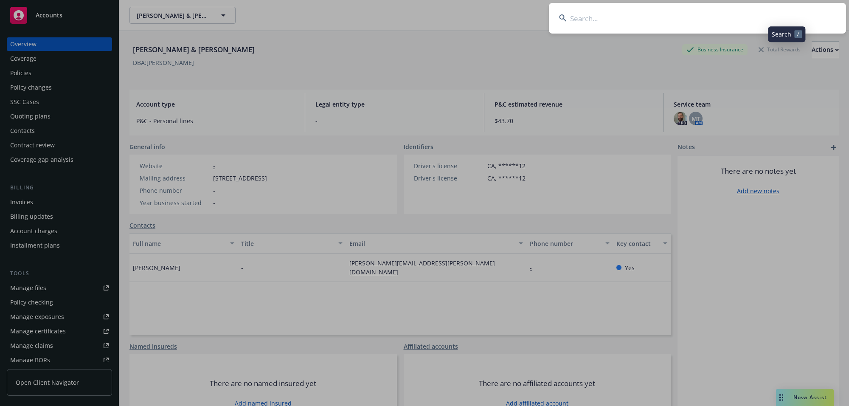
type input "[PERSON_NAME]"
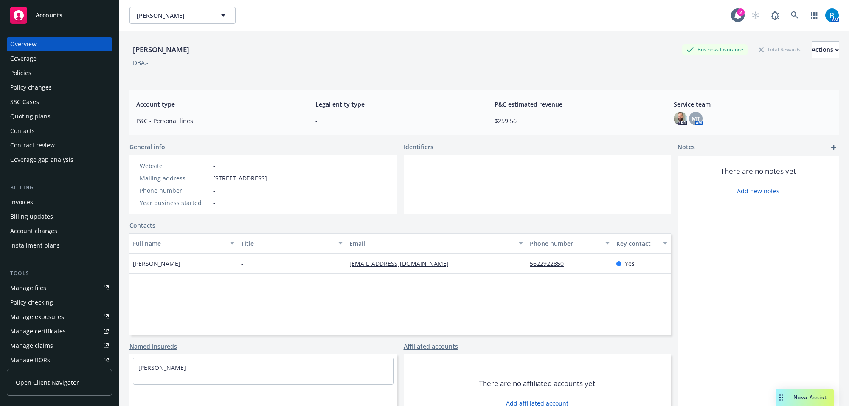
click at [196, 221] on div "Contacts" at bounding box center [400, 225] width 541 height 9
drag, startPoint x: 213, startPoint y: 178, endPoint x: 339, endPoint y: 179, distance: 126.1
click at [277, 177] on div "Website - Mailing address [STREET_ADDRESS] Phone number - Year business started…" at bounding box center [204, 184] width 148 height 59
click at [806, 16] on link "button" at bounding box center [814, 15] width 17 height 17
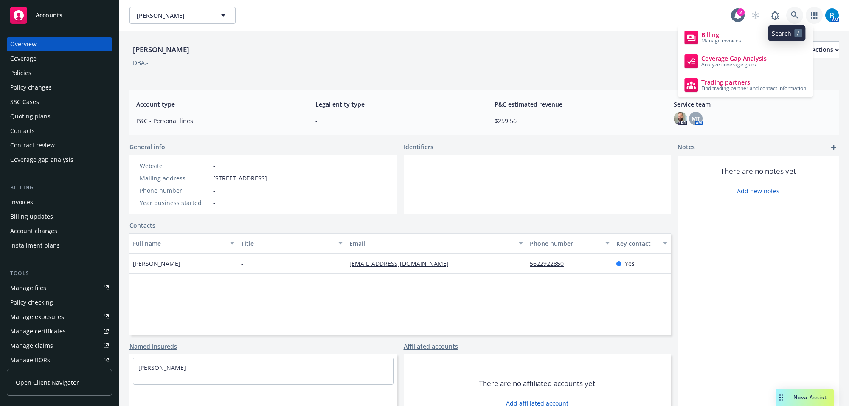
click at [791, 16] on link at bounding box center [794, 15] width 17 height 17
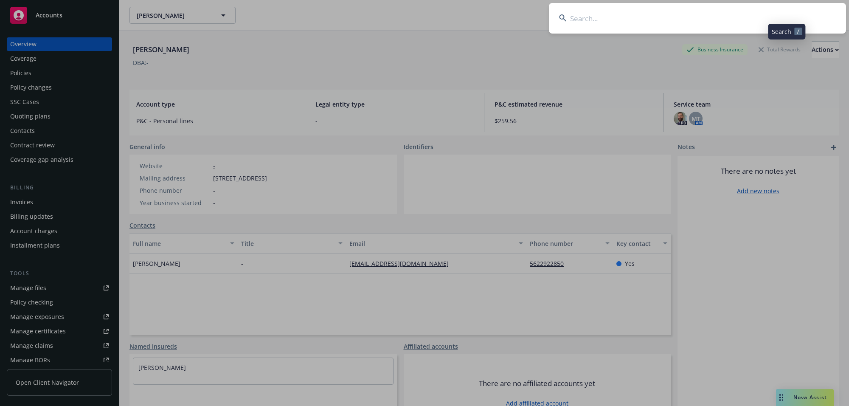
type input "[PERSON_NAME]"
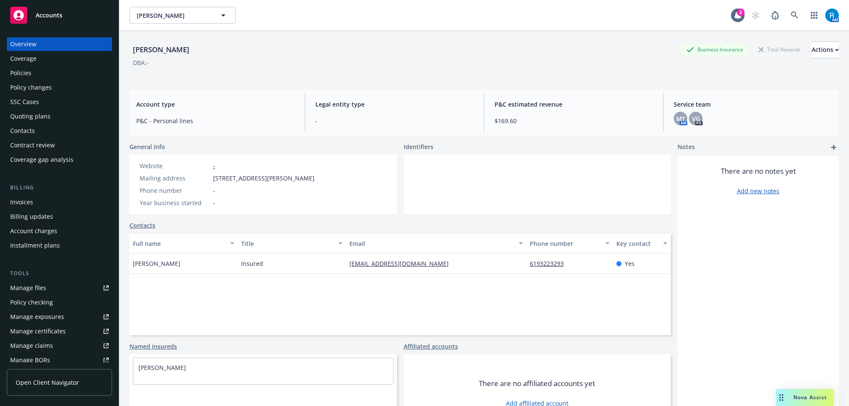
drag, startPoint x: 211, startPoint y: 178, endPoint x: 335, endPoint y: 181, distance: 124.0
click at [333, 181] on div "Website - Mailing address [STREET_ADDRESS][PERSON_NAME] Phone number - Year bus…" at bounding box center [264, 184] width 268 height 59
click at [37, 75] on div "Policies" at bounding box center [59, 73] width 99 height 14
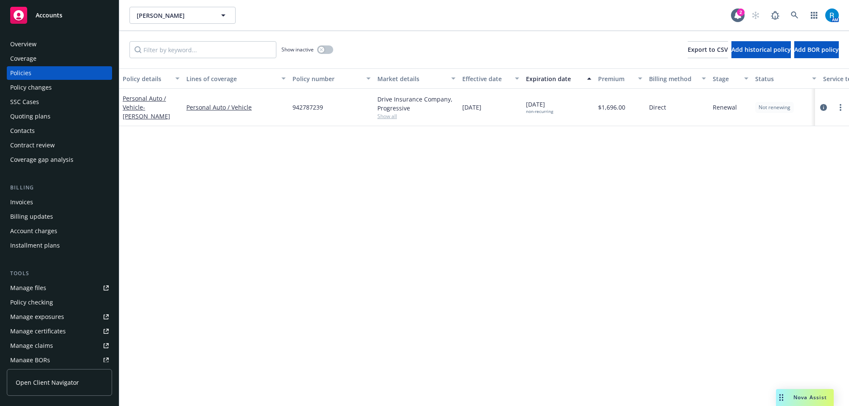
click at [402, 111] on div "Drive Insurance Company, Progressive" at bounding box center [417, 104] width 78 height 18
click at [304, 108] on span "942787239" at bounding box center [308, 107] width 31 height 9
click at [18, 43] on div "Overview" at bounding box center [23, 44] width 26 height 14
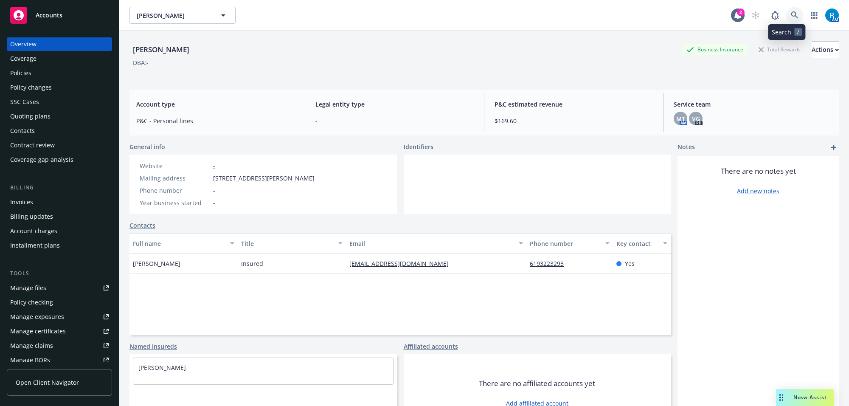
click at [787, 22] on link at bounding box center [794, 15] width 17 height 17
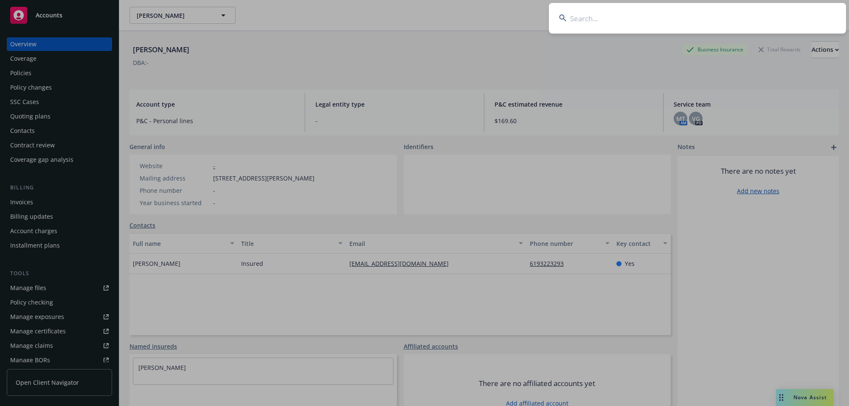
type input "[EMAIL_ADDRESS][DOMAIN_NAME]"
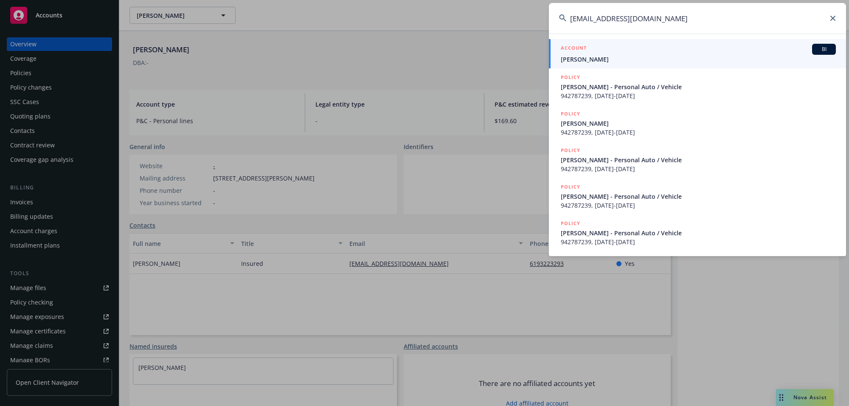
drag, startPoint x: 699, startPoint y: 20, endPoint x: 384, endPoint y: 16, distance: 314.3
click at [400, 18] on div "[EMAIL_ADDRESS][DOMAIN_NAME] ACCOUNT BI [PERSON_NAME] POLICY [PERSON_NAME] - Pe…" at bounding box center [424, 203] width 849 height 406
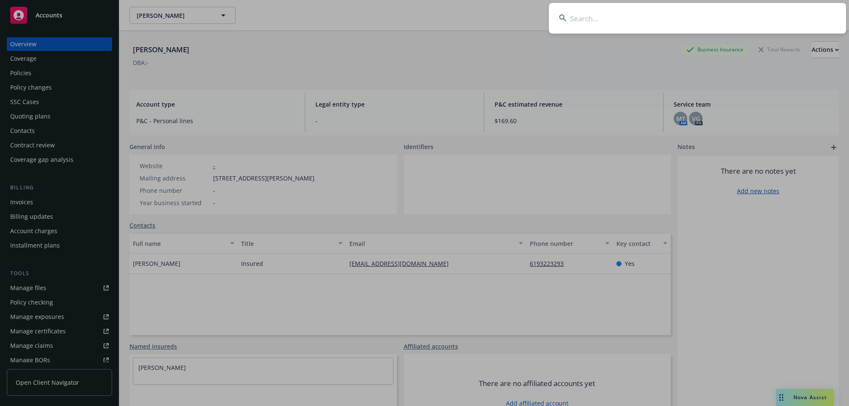
click at [708, 25] on input at bounding box center [697, 18] width 297 height 31
paste input "[PERSON_NAME]"
type input "[PERSON_NAME]"
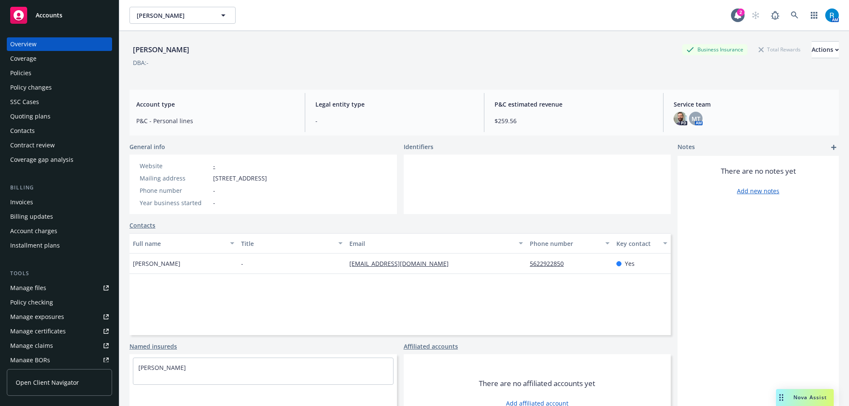
click at [177, 90] on div "Account type P&C - Personal lines Legal entity type - P&C estimated revenue $25…" at bounding box center [485, 113] width 710 height 46
drag, startPoint x: 211, startPoint y: 176, endPoint x: 321, endPoint y: 178, distance: 110.0
click at [277, 178] on div "Website - Mailing address [STREET_ADDRESS] Phone number - Year business started…" at bounding box center [204, 184] width 148 height 59
click at [33, 72] on div "Policies" at bounding box center [59, 73] width 99 height 14
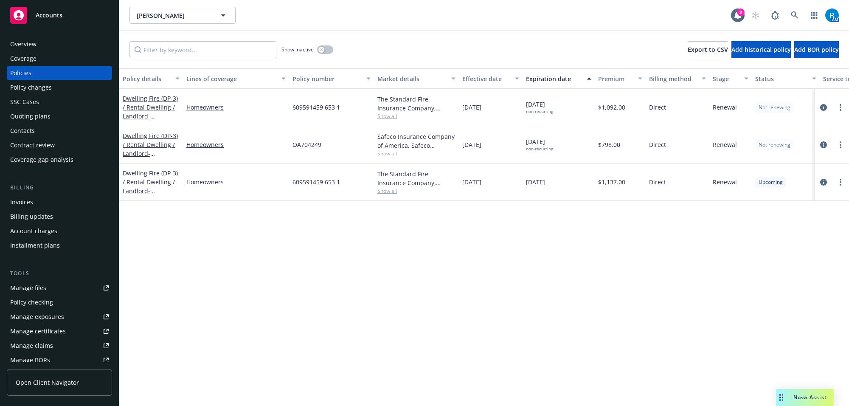
click at [317, 145] on span "OA704249" at bounding box center [307, 144] width 29 height 9
click at [31, 41] on div "Overview" at bounding box center [23, 44] width 26 height 14
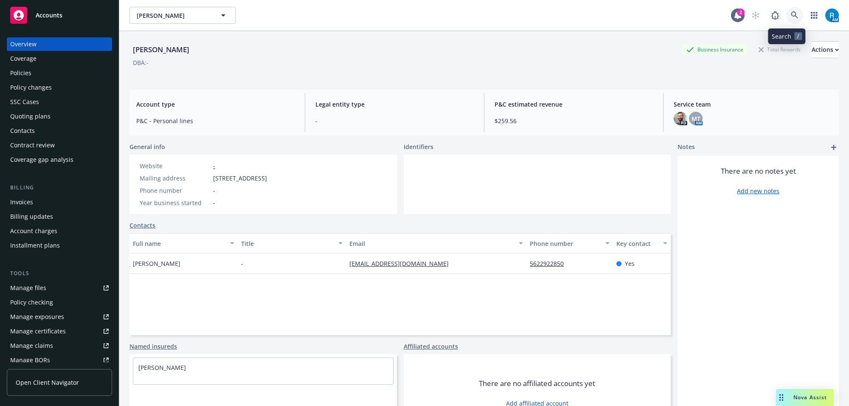
click at [791, 13] on icon at bounding box center [794, 14] width 7 height 7
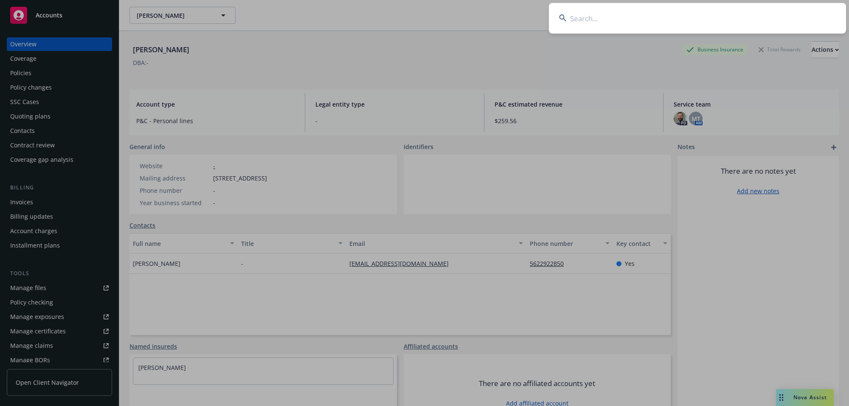
type input "[PERSON_NAME] and [PERSON_NAME]"
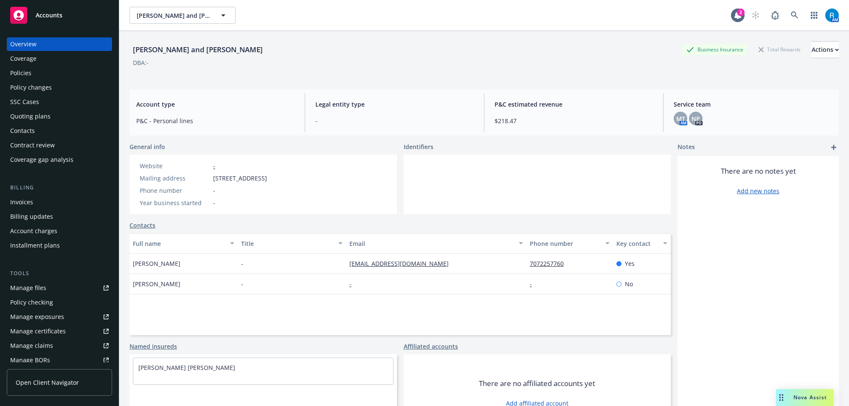
click at [48, 71] on div "Policies" at bounding box center [59, 73] width 99 height 14
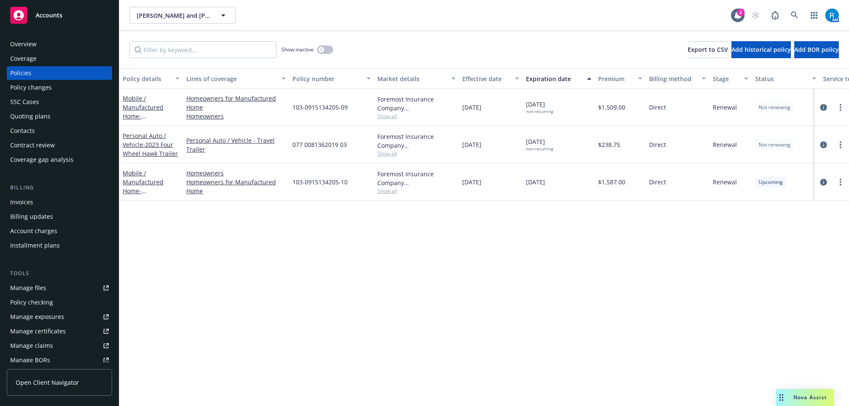
click at [313, 104] on span "103-0915134205-09" at bounding box center [320, 107] width 55 height 9
click at [49, 39] on div "Overview" at bounding box center [59, 44] width 99 height 14
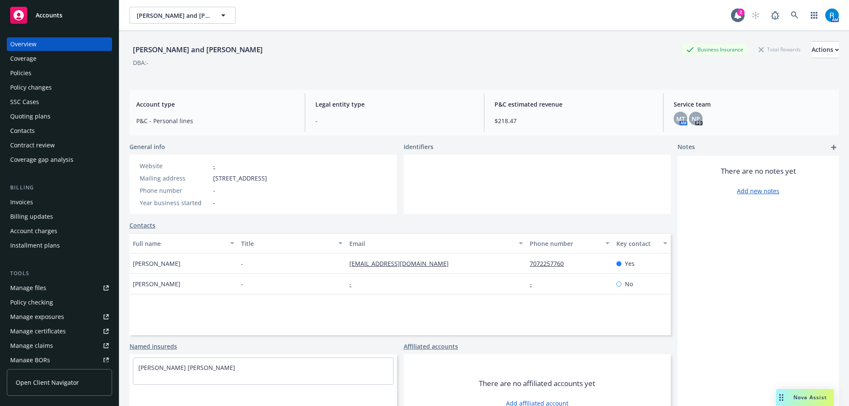
drag, startPoint x: 211, startPoint y: 179, endPoint x: 351, endPoint y: 179, distance: 140.1
click at [351, 179] on div "Website - Mailing address [STREET_ADDRESS] Phone number - Year business started…" at bounding box center [264, 184] width 268 height 59
click at [53, 47] on div "Overview" at bounding box center [59, 44] width 99 height 14
click at [317, 262] on div "-" at bounding box center [292, 264] width 108 height 20
click at [791, 17] on icon at bounding box center [795, 15] width 8 height 8
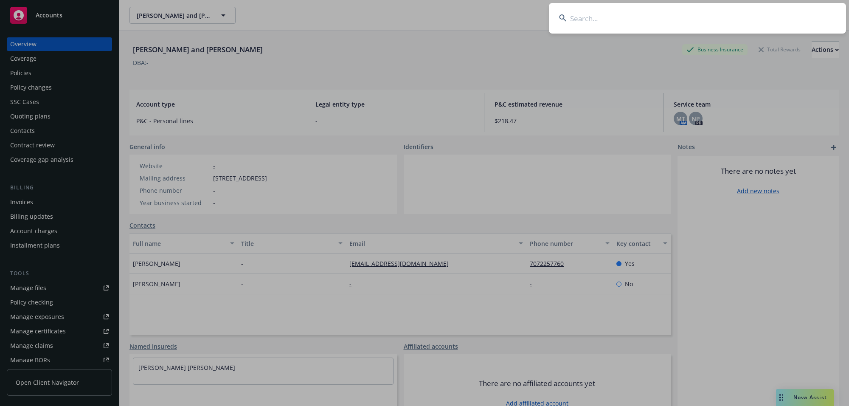
type input "[PERSON_NAME] & [PERSON_NAME]"
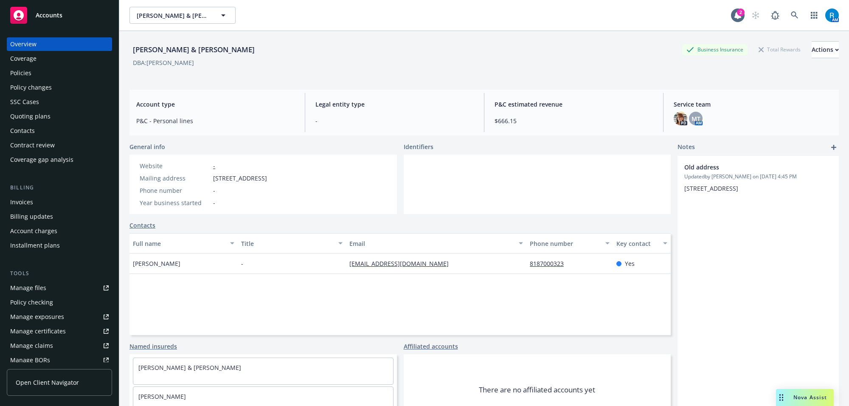
drag, startPoint x: 211, startPoint y: 179, endPoint x: 358, endPoint y: 173, distance: 147.1
click at [358, 173] on div "Website - Mailing address [STREET_ADDRESS] Phone number - Year business started…" at bounding box center [264, 184] width 268 height 59
click at [23, 78] on div "Policies" at bounding box center [20, 73] width 21 height 14
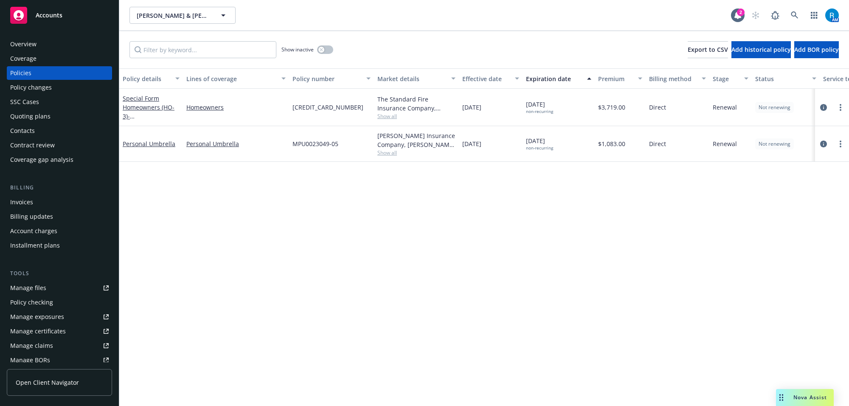
click at [309, 108] on span "[CREDIT_CARD_NUMBER]" at bounding box center [328, 107] width 71 height 9
click at [50, 45] on div "Overview" at bounding box center [59, 44] width 99 height 14
